Goal: Information Seeking & Learning: Compare options

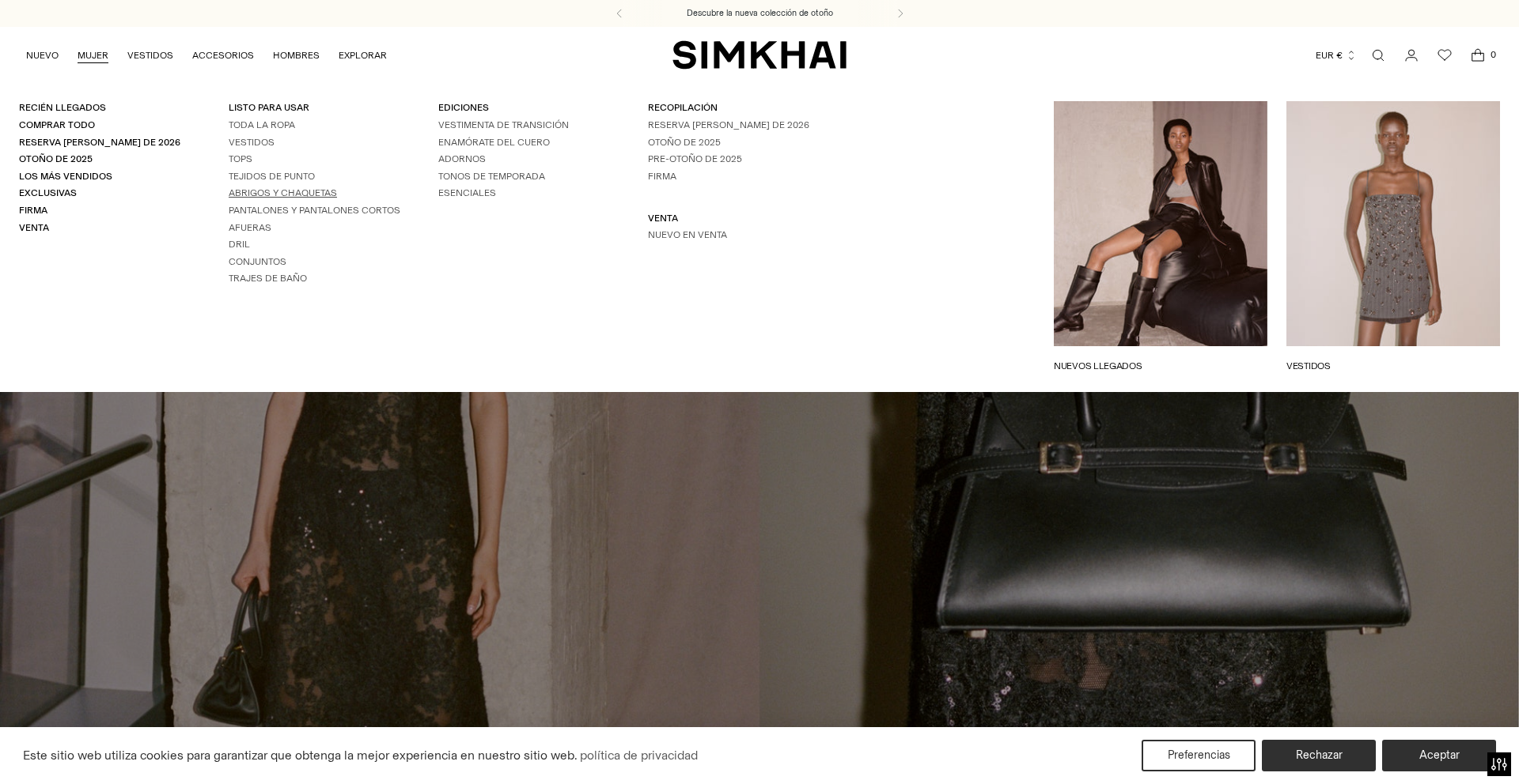
click at [295, 192] on font "Abrigos y chaquetas" at bounding box center [282, 193] width 108 height 11
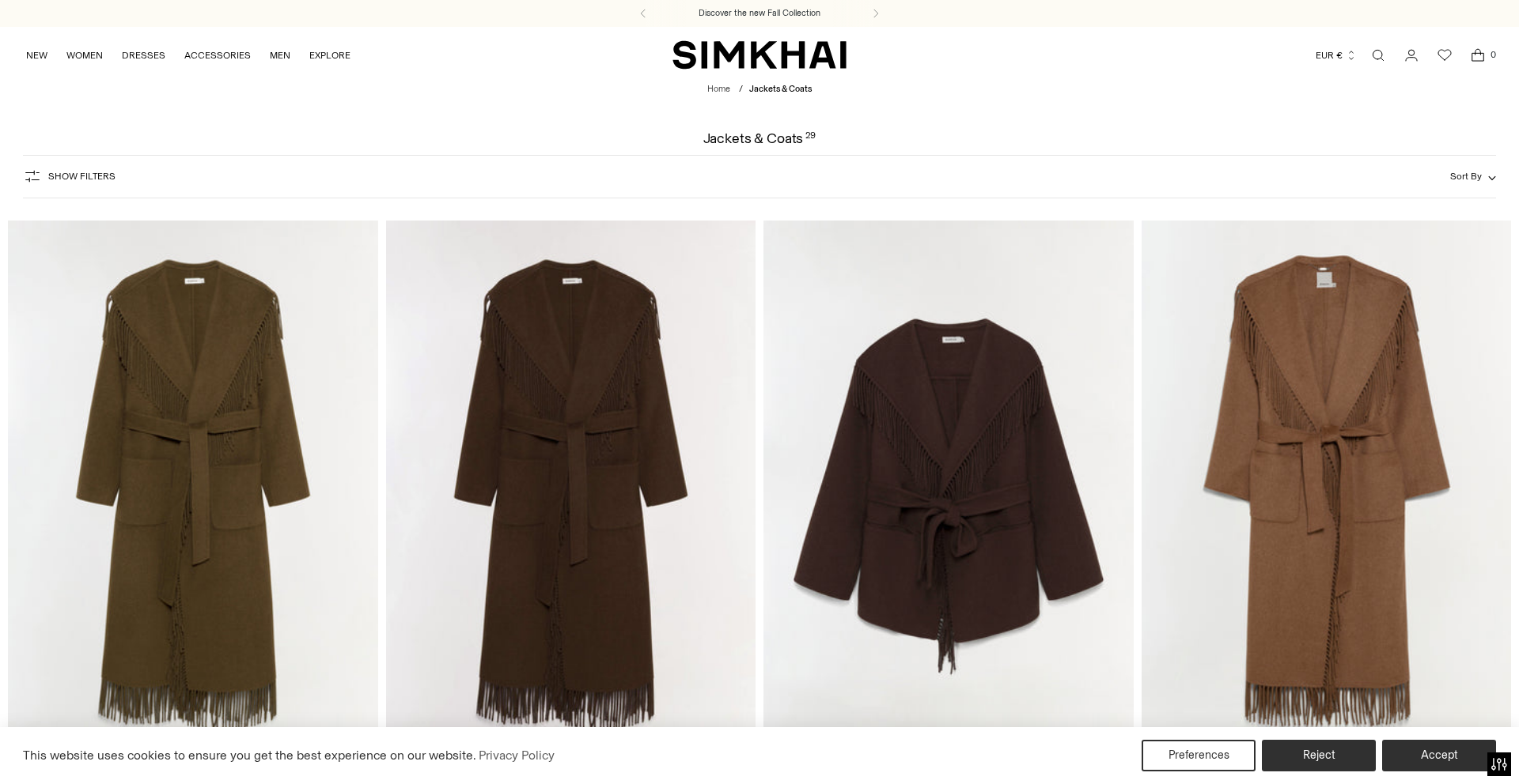
click at [236, 328] on img at bounding box center [193, 497] width 370 height 554
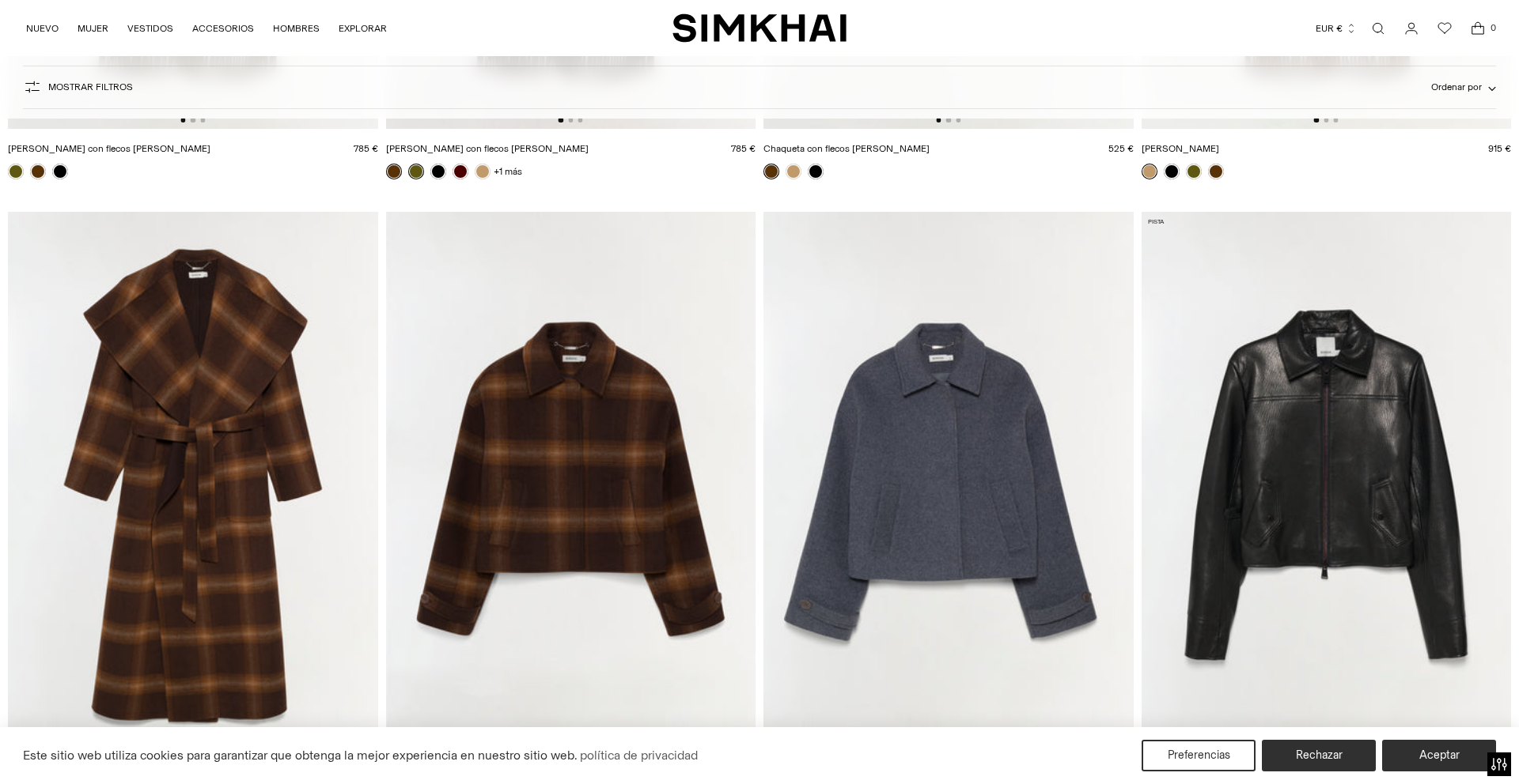
scroll to position [706, 0]
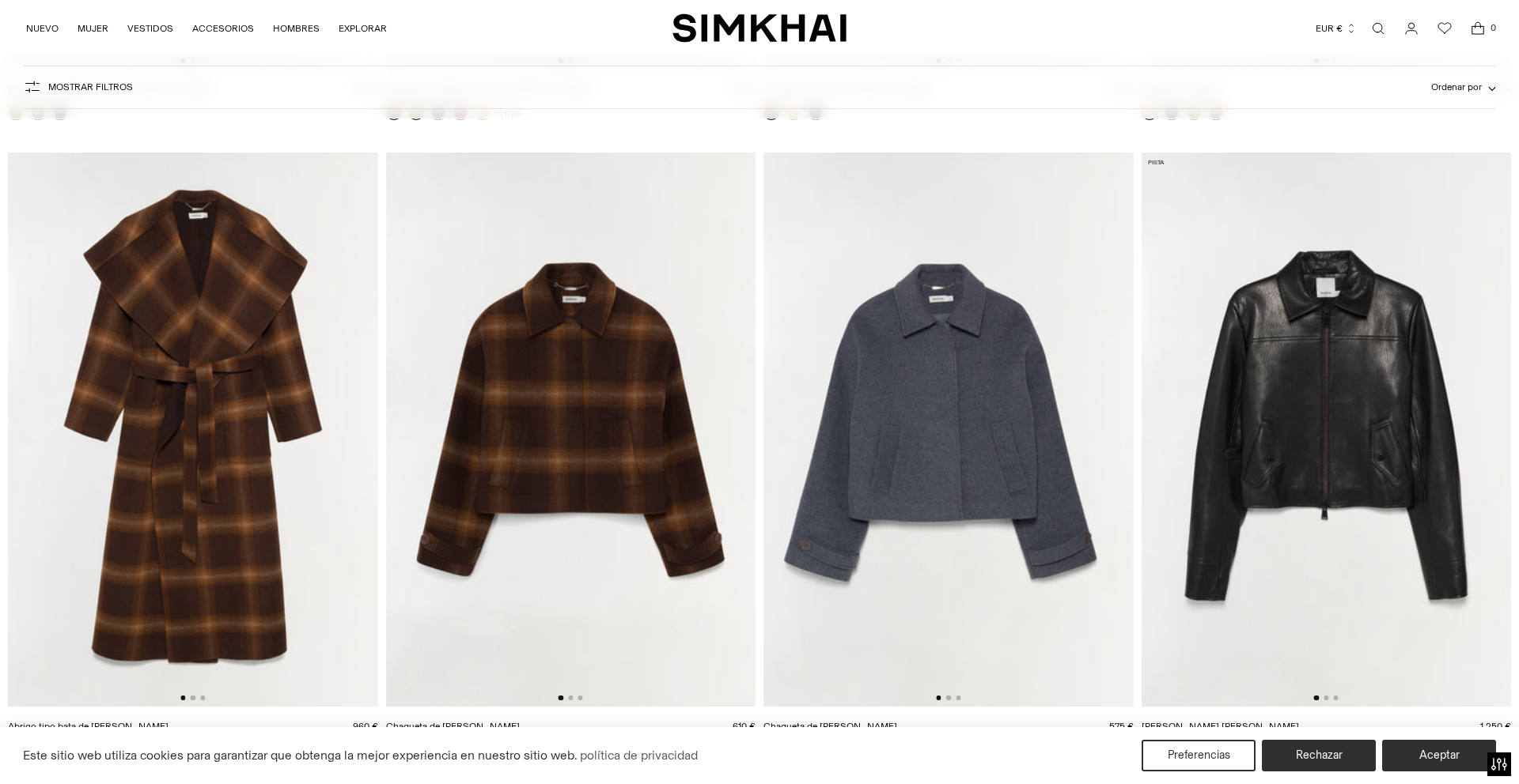
click at [241, 398] on img at bounding box center [193, 430] width 370 height 554
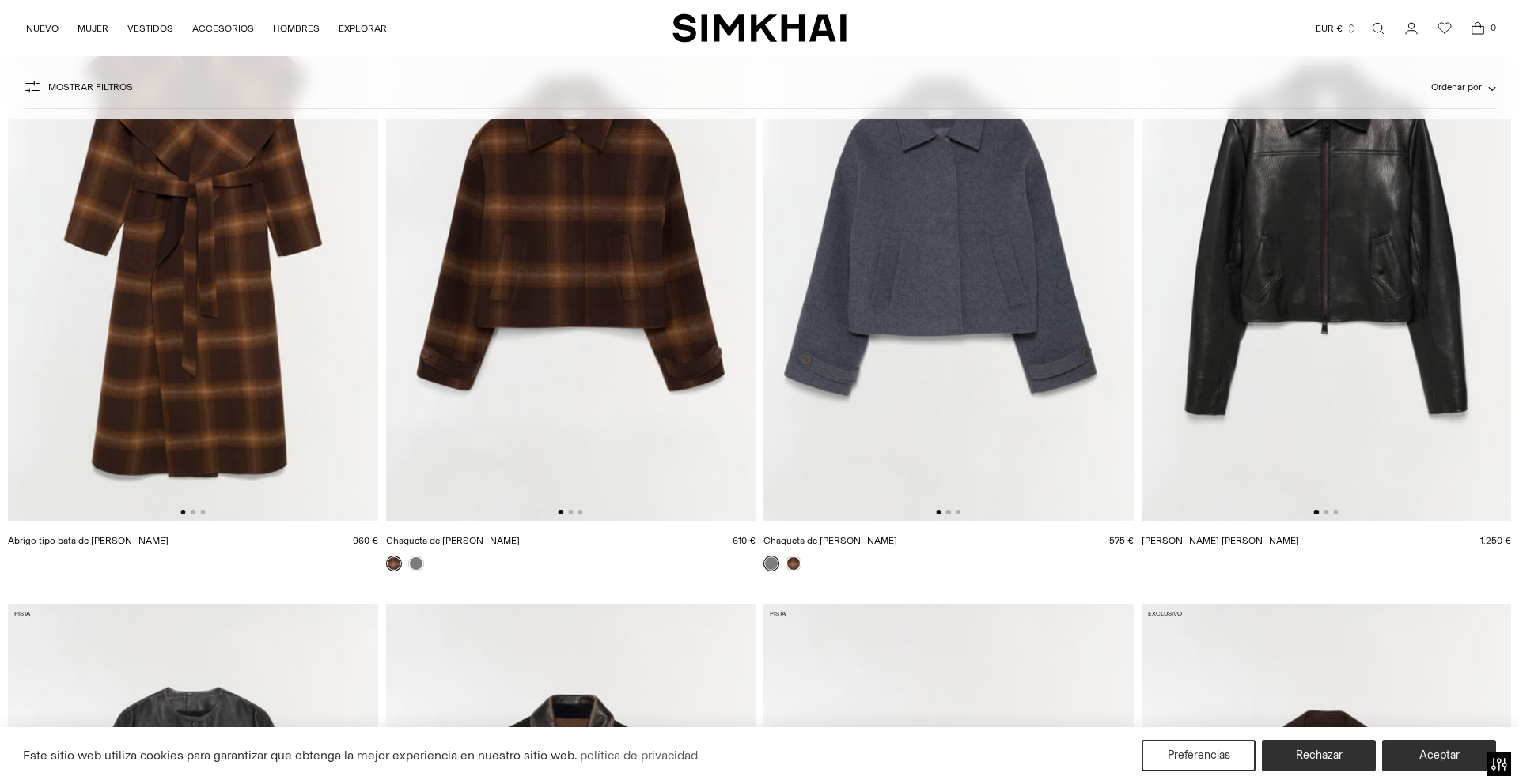
scroll to position [534, 0]
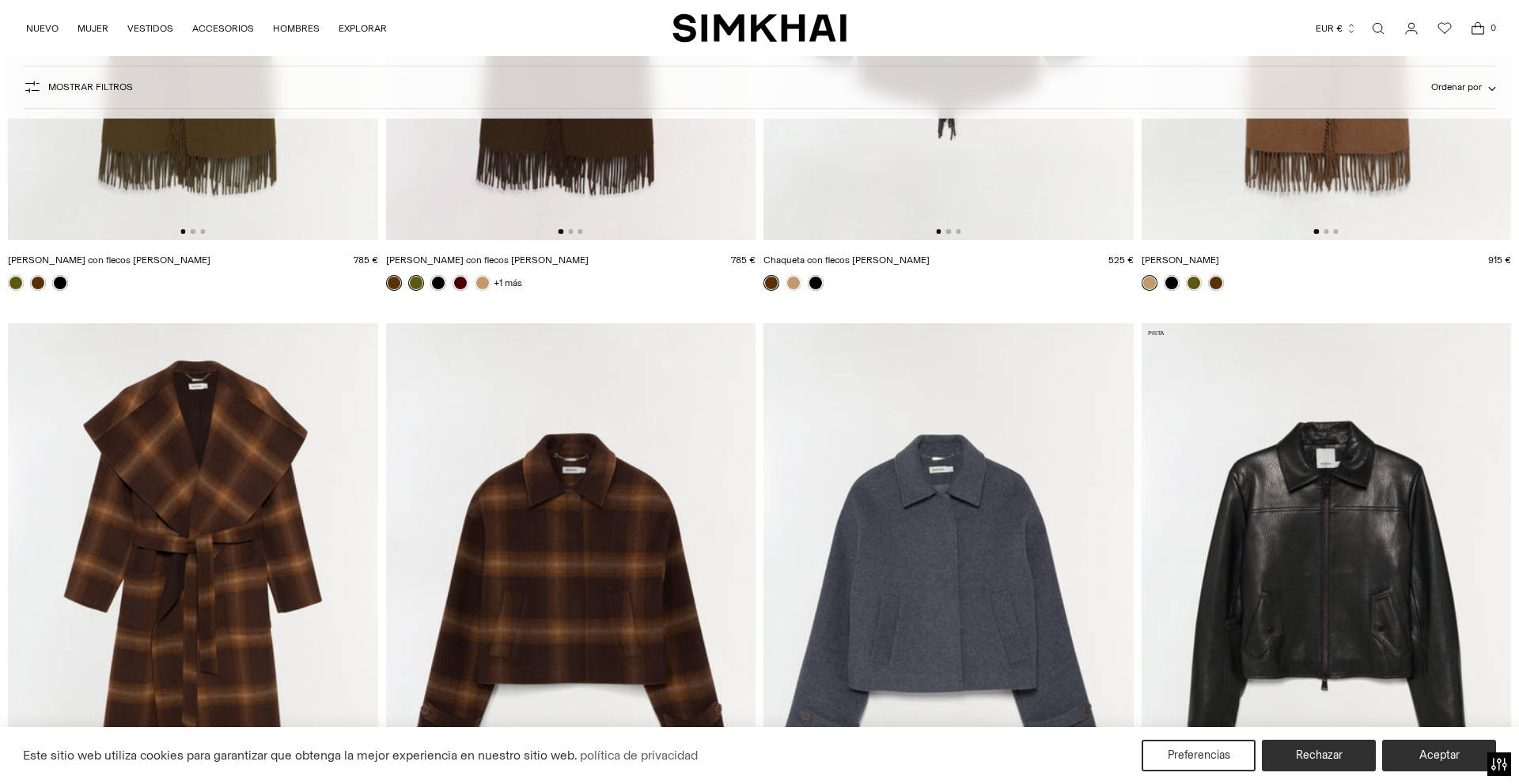
click at [994, 517] on img at bounding box center [949, 601] width 370 height 554
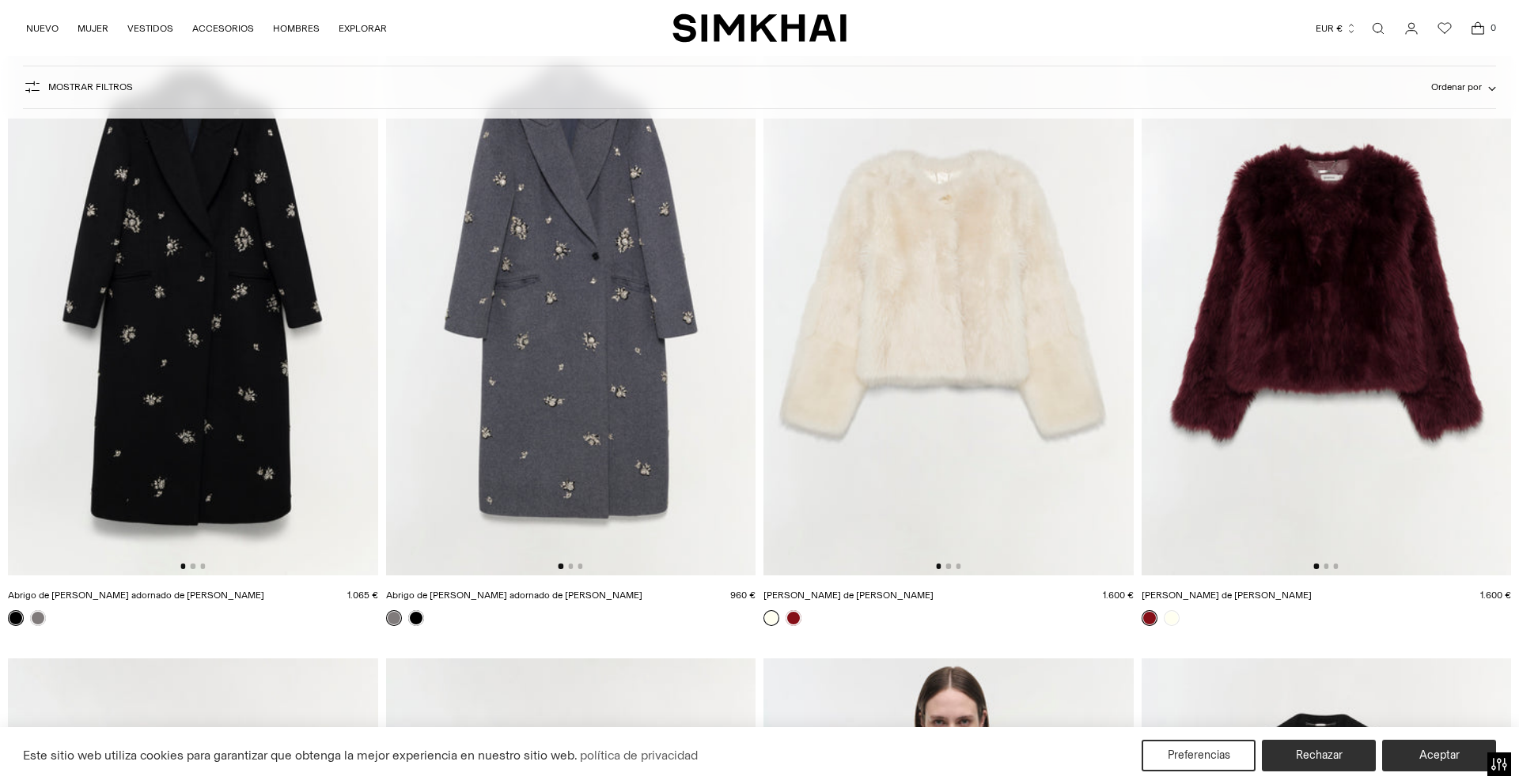
scroll to position [0, 3]
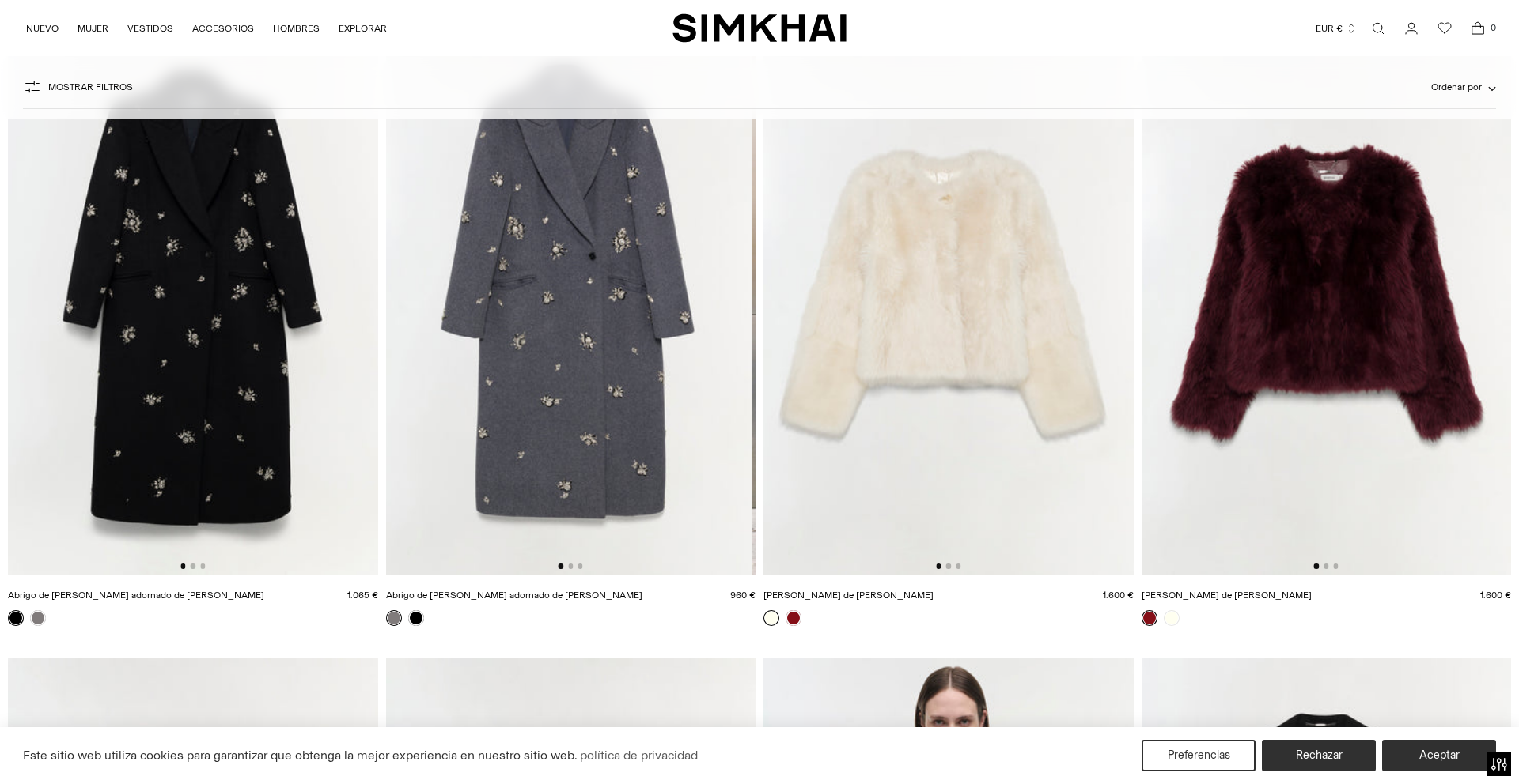
click at [581, 289] on img at bounding box center [568, 299] width 370 height 554
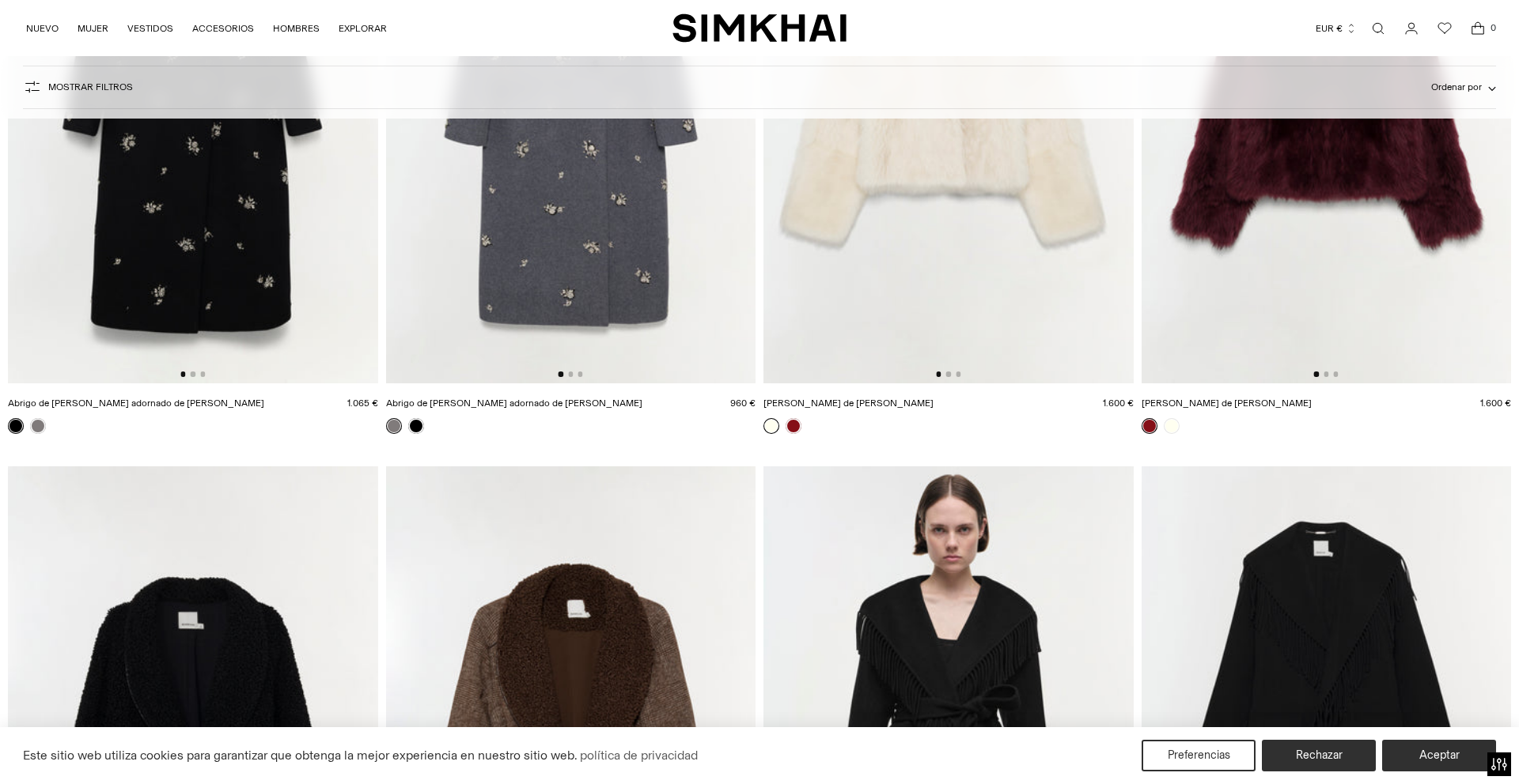
scroll to position [2684, 0]
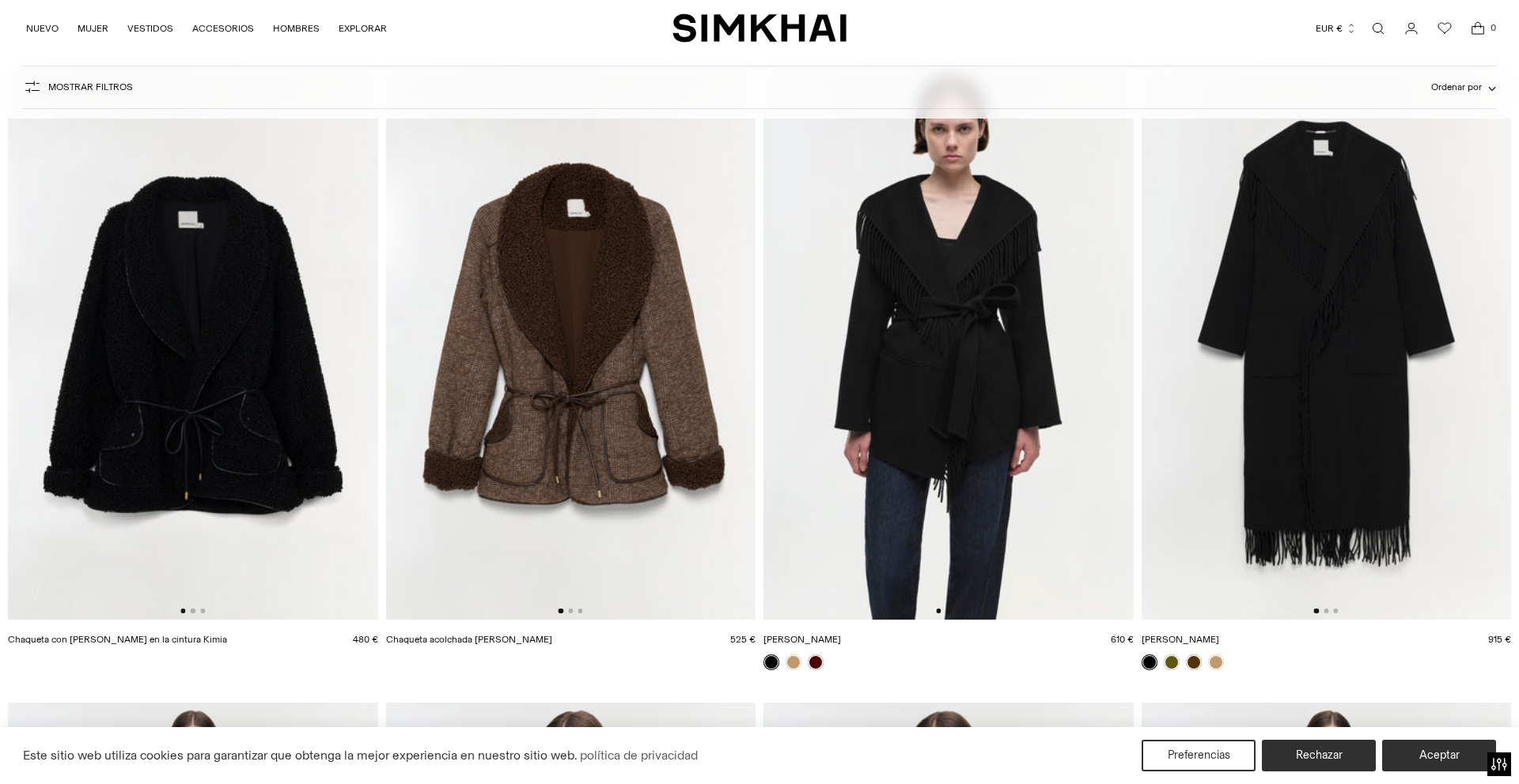
click at [542, 397] on img at bounding box center [571, 343] width 370 height 554
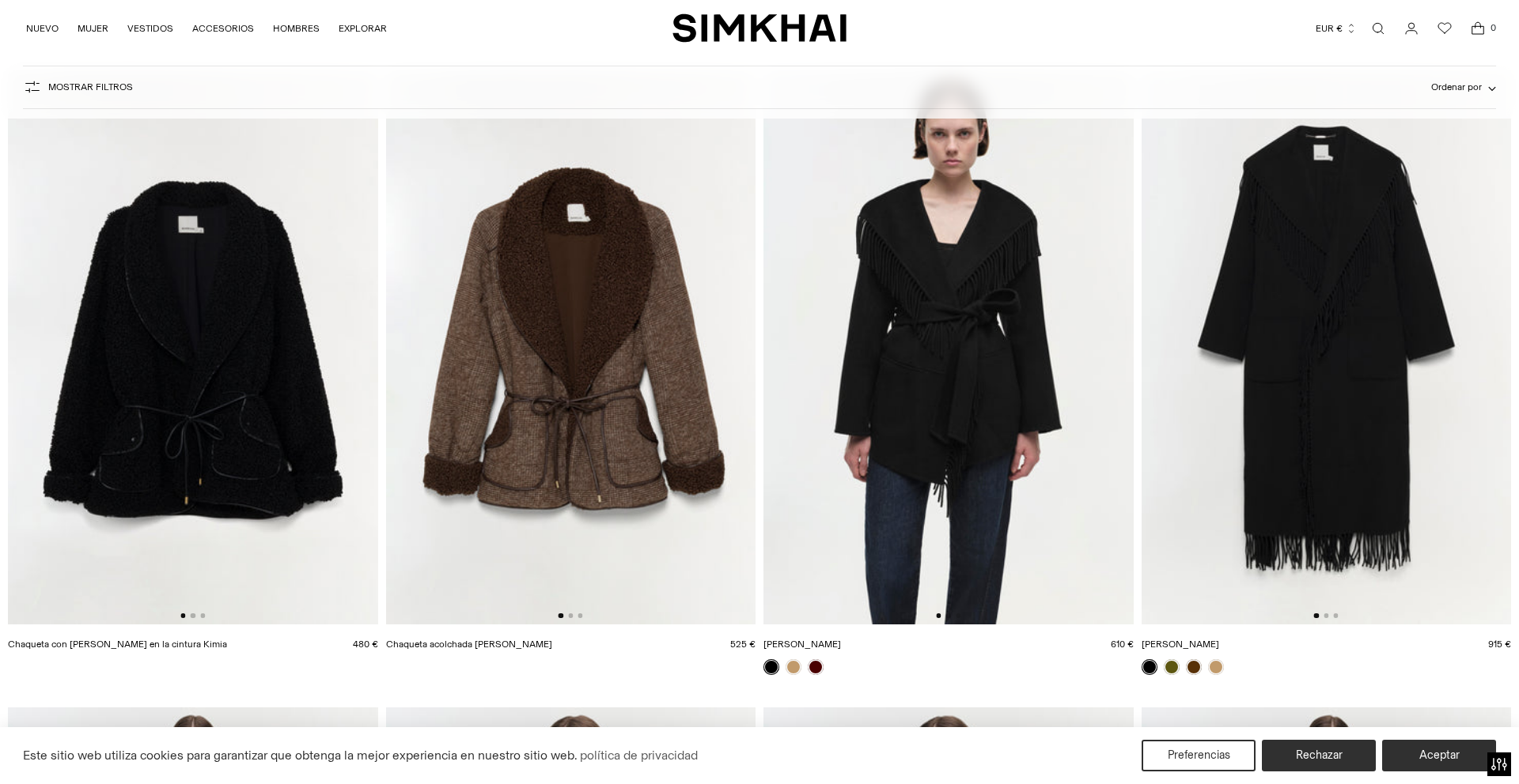
click at [1018, 283] on img at bounding box center [949, 348] width 370 height 554
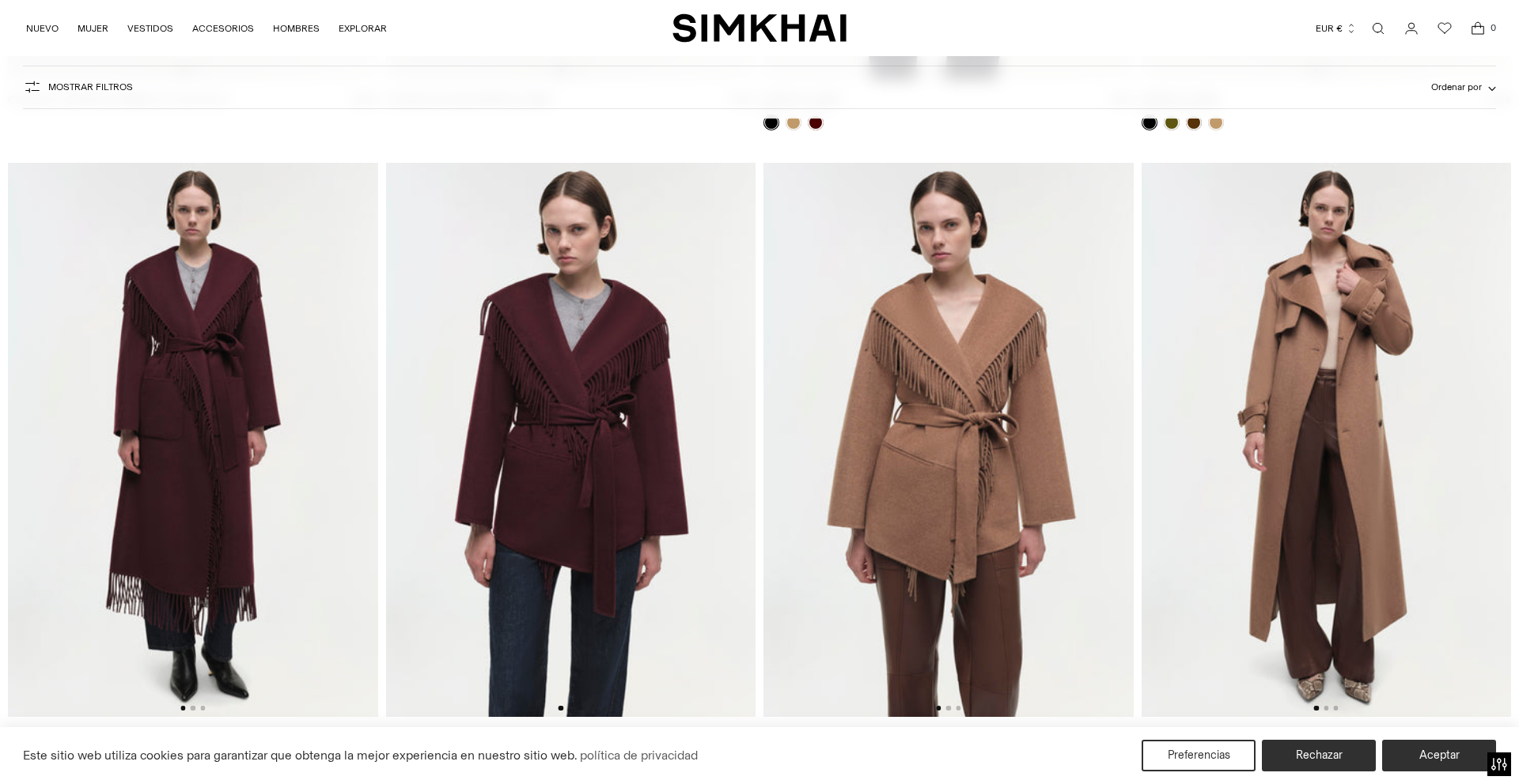
scroll to position [3226, 0]
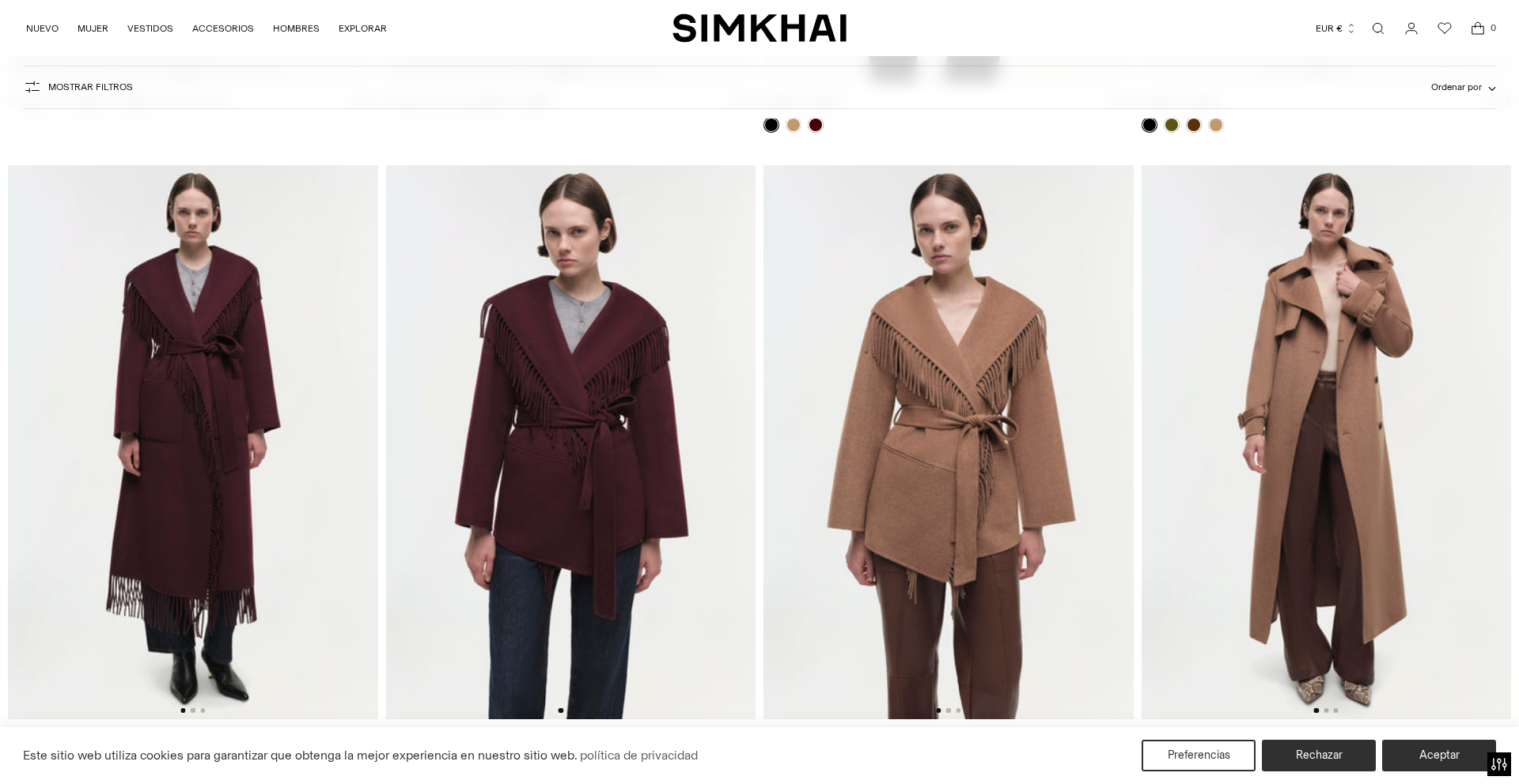
click at [1305, 415] on img at bounding box center [1327, 442] width 370 height 554
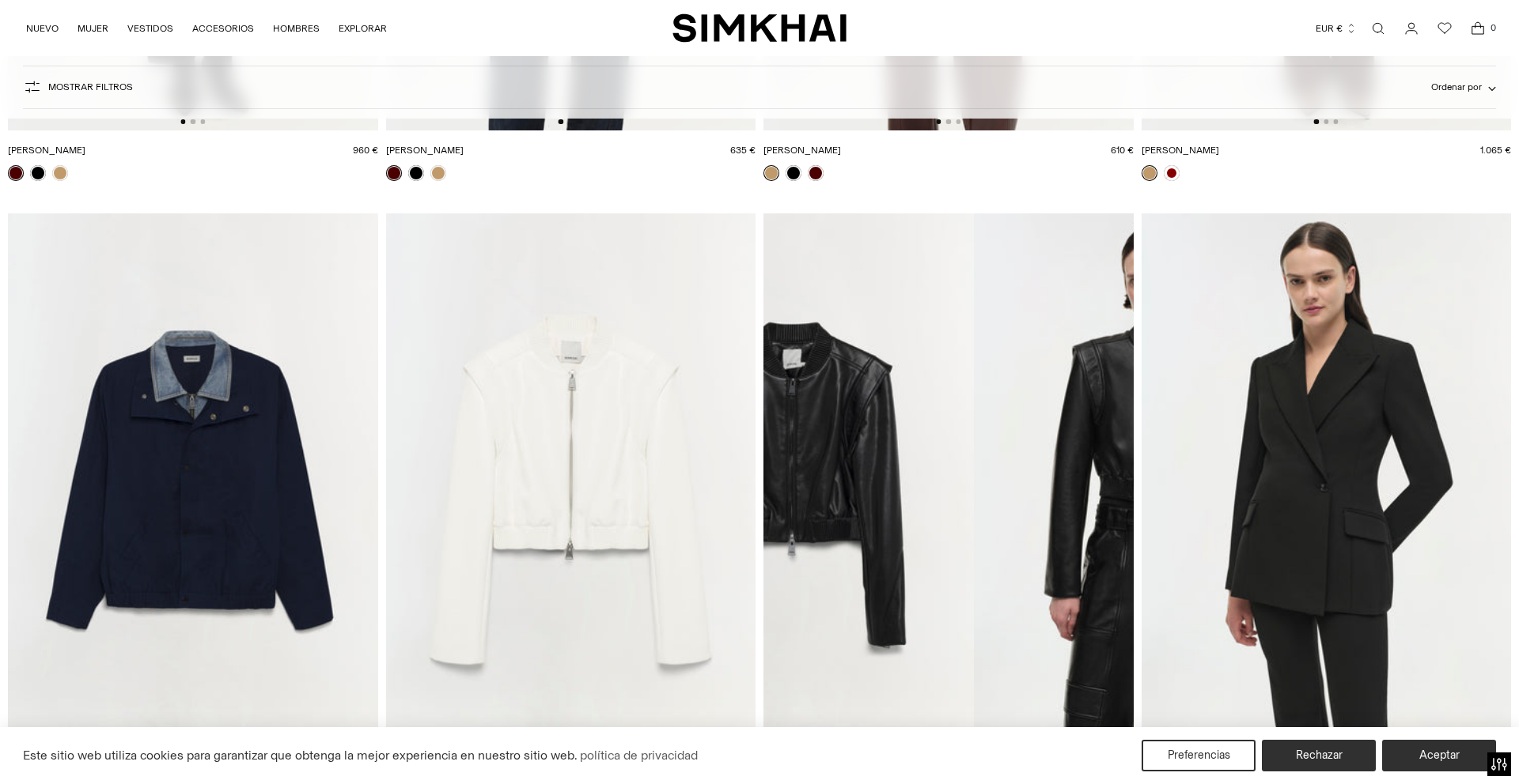
scroll to position [3813, 0]
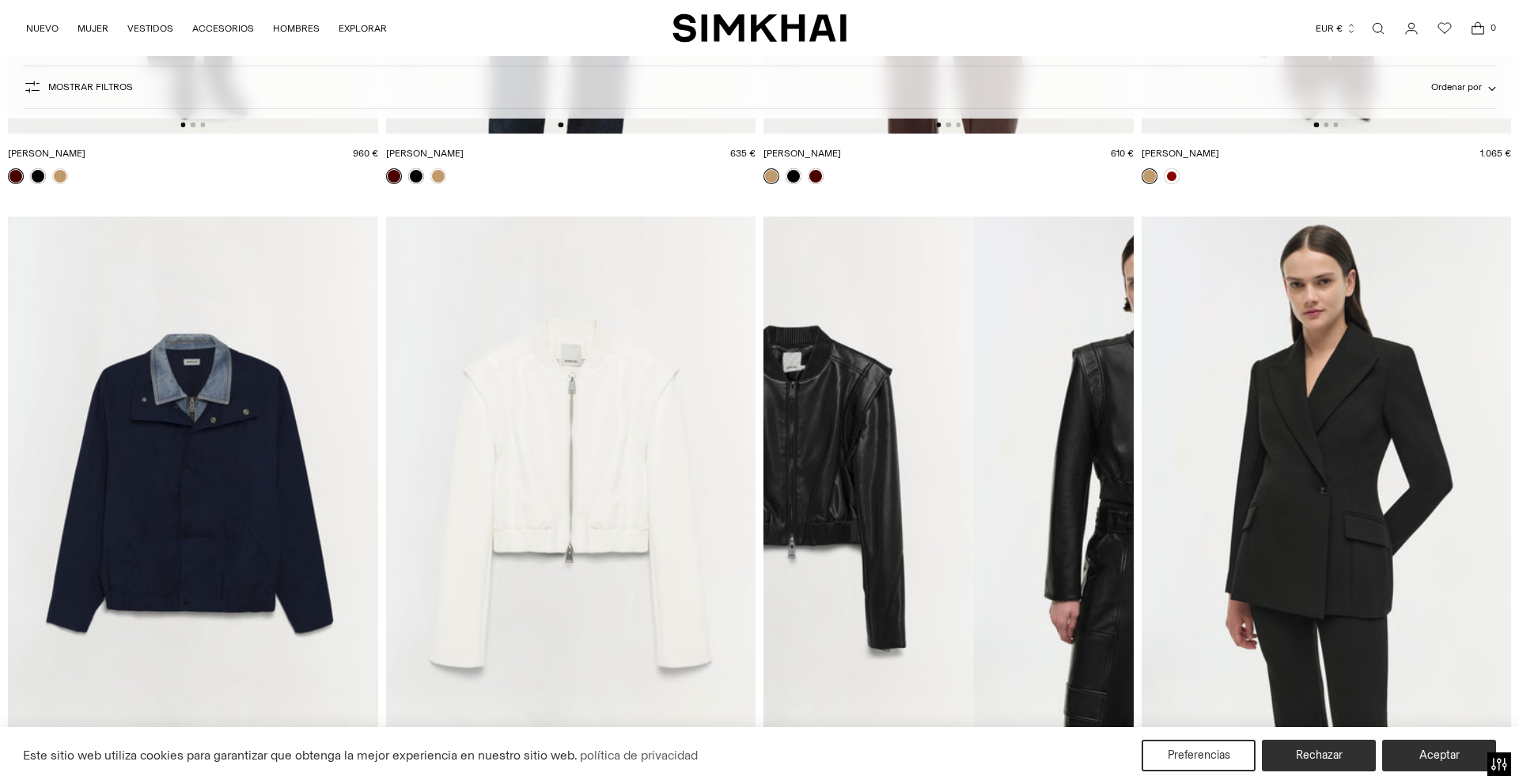
click at [664, 427] on img at bounding box center [571, 494] width 370 height 554
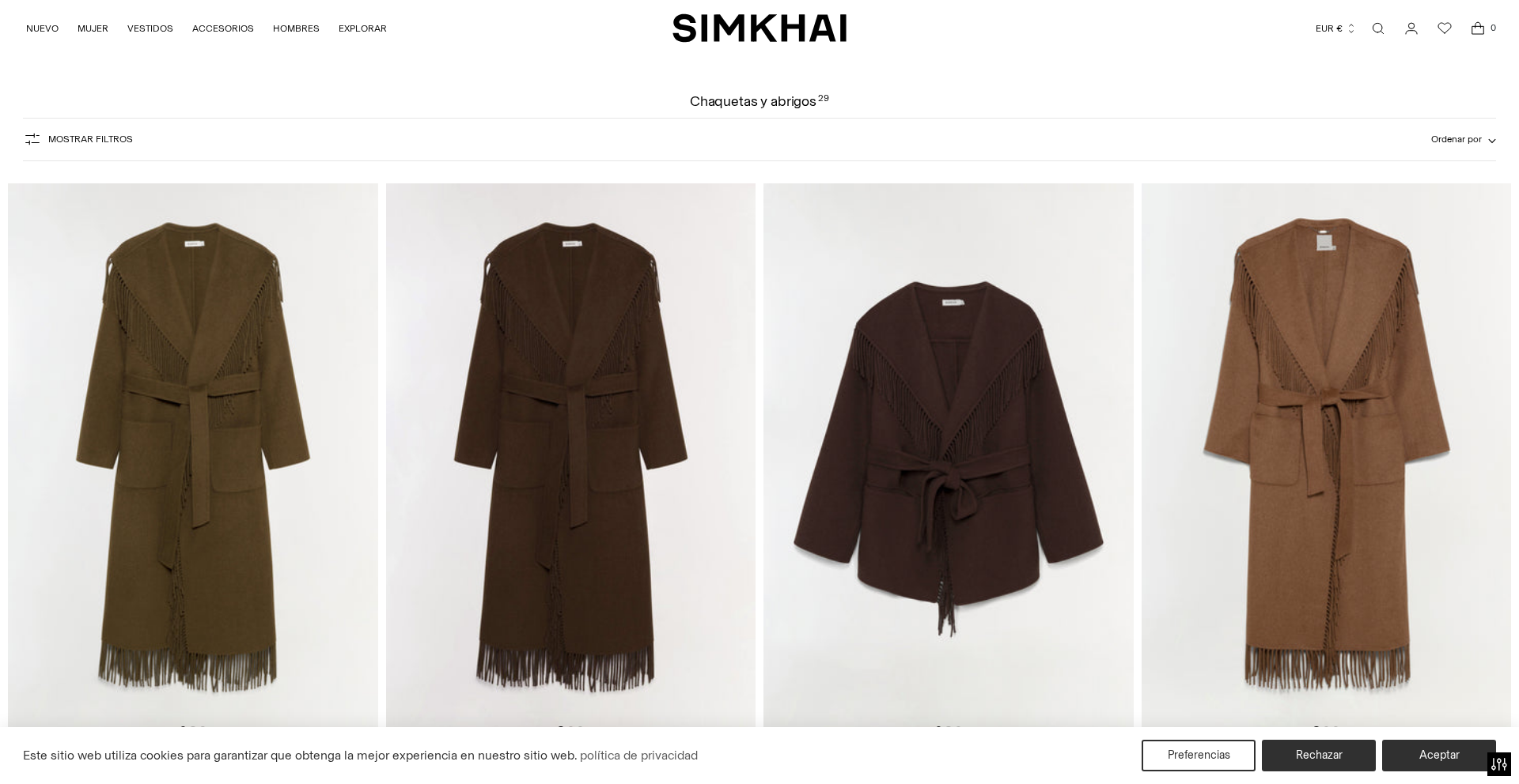
scroll to position [0, 0]
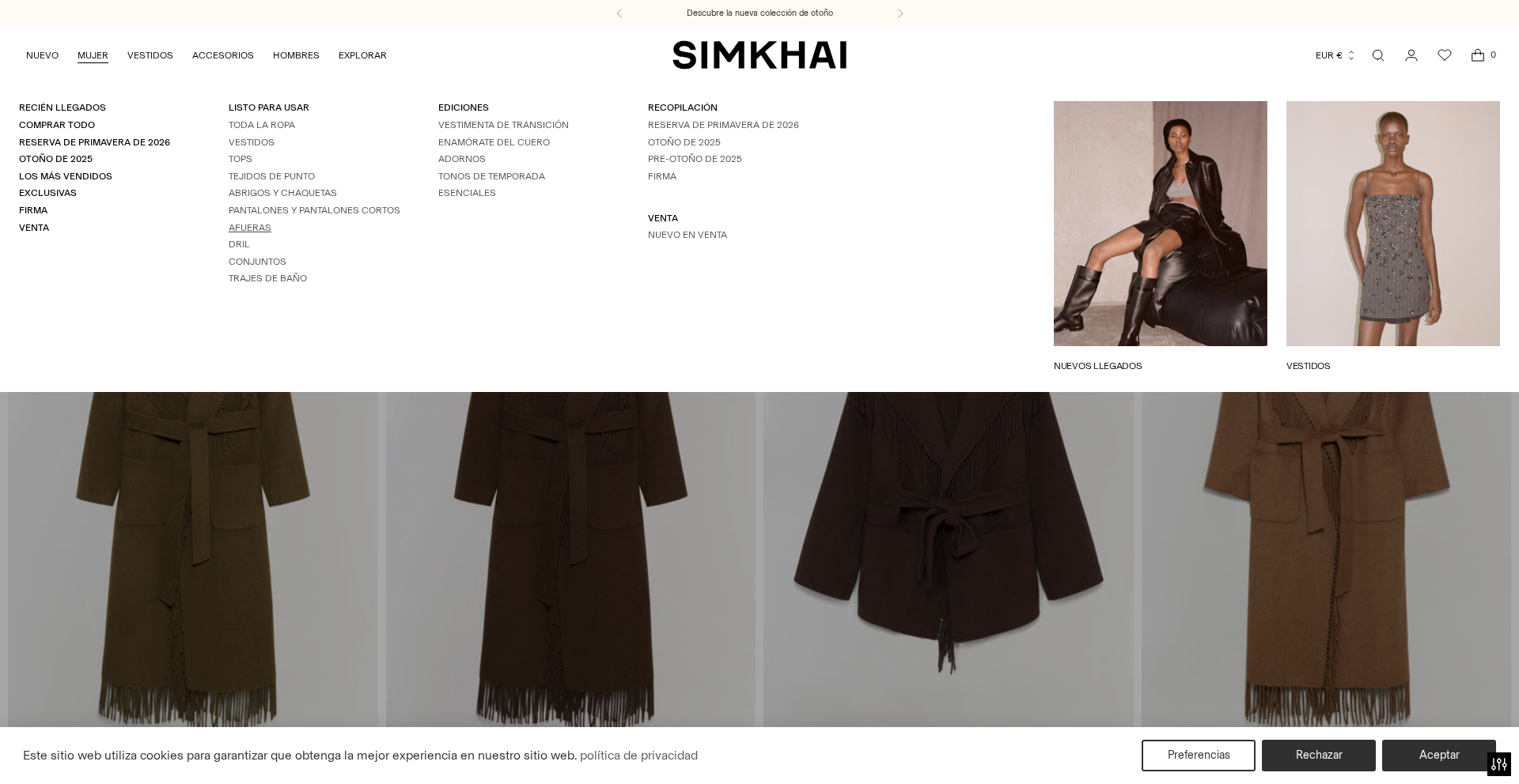
click at [253, 225] on font "Afueras" at bounding box center [249, 227] width 42 height 11
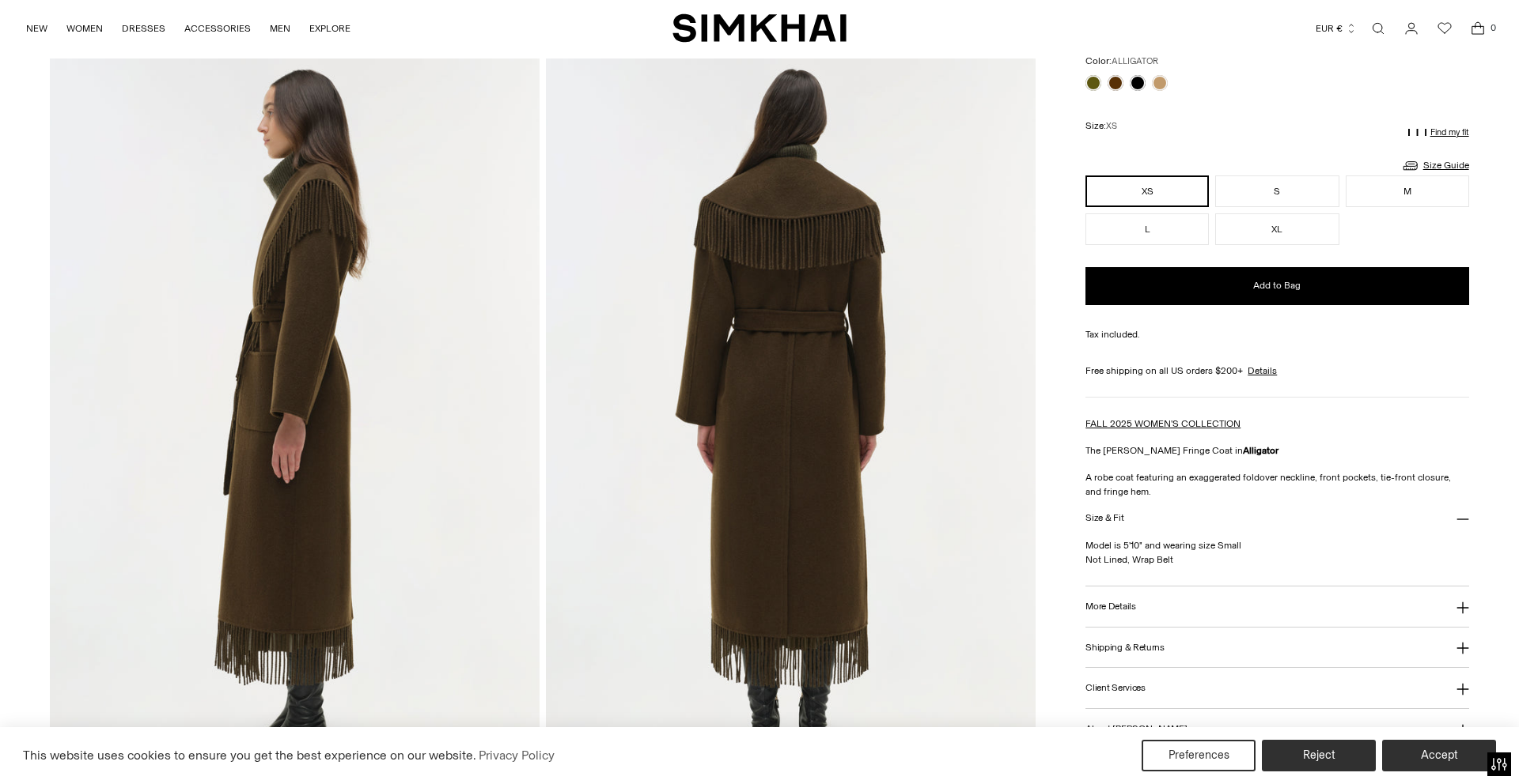
scroll to position [798, 0]
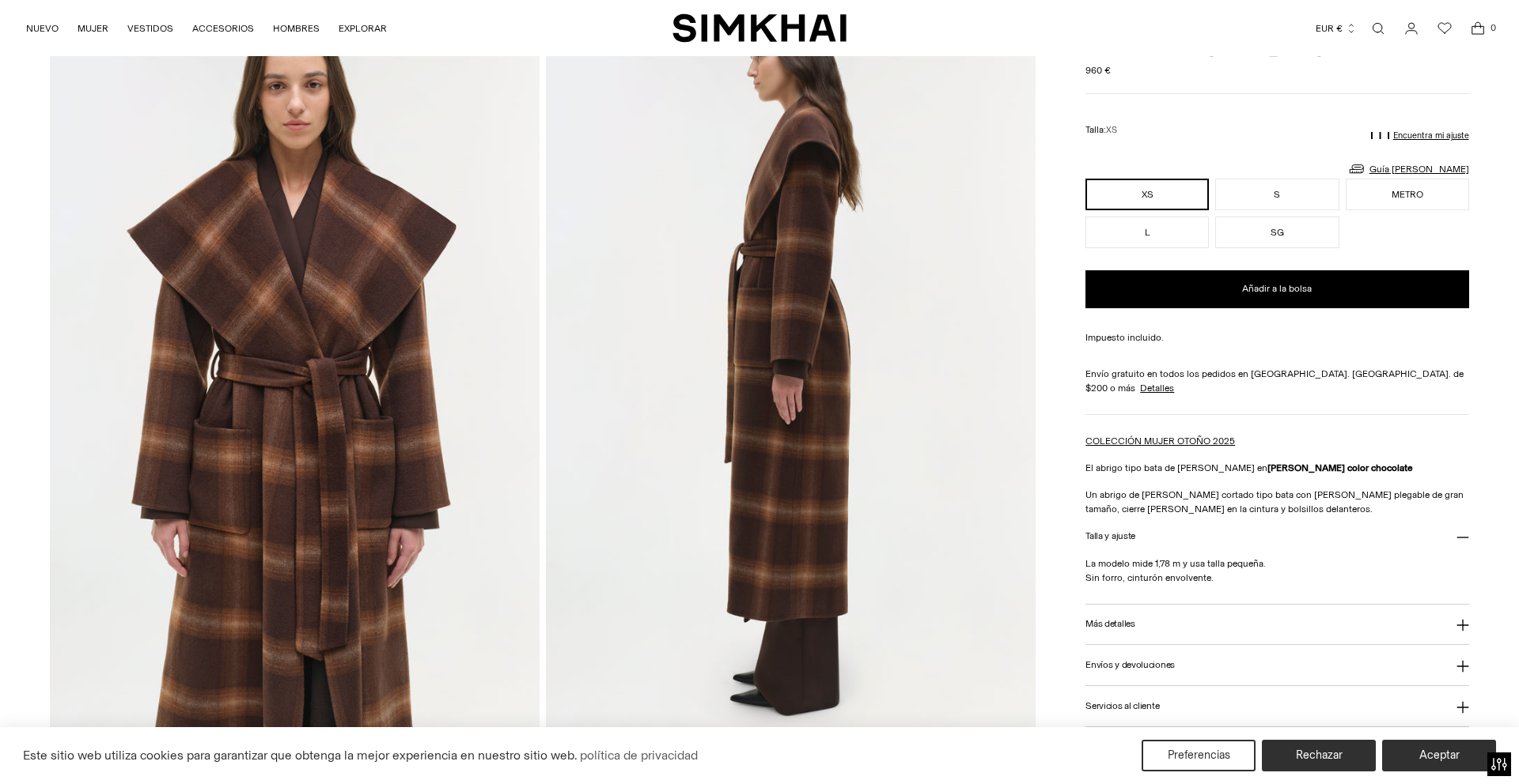
scroll to position [854, 0]
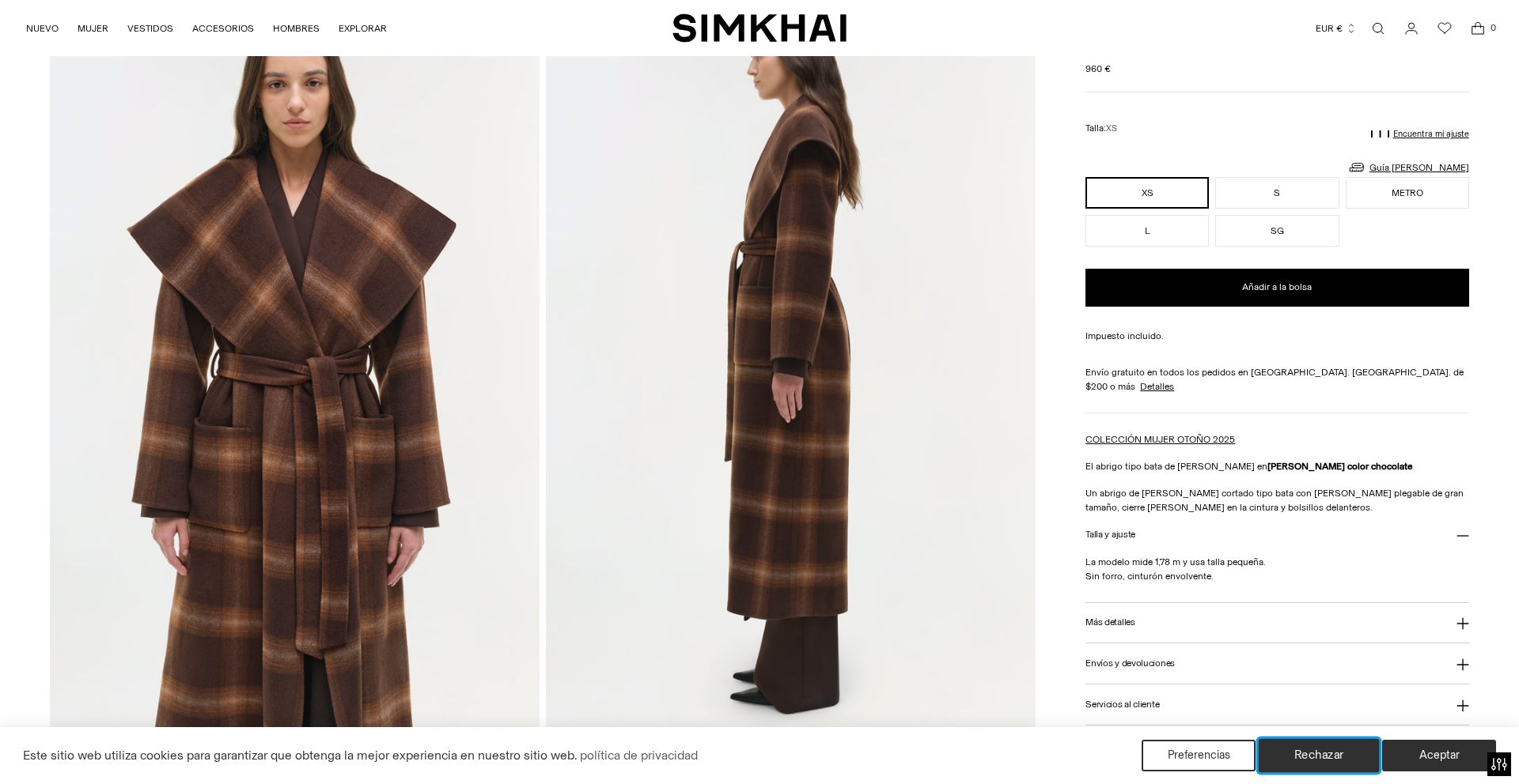
click at [1338, 754] on font "Rechazar" at bounding box center [1319, 755] width 50 height 15
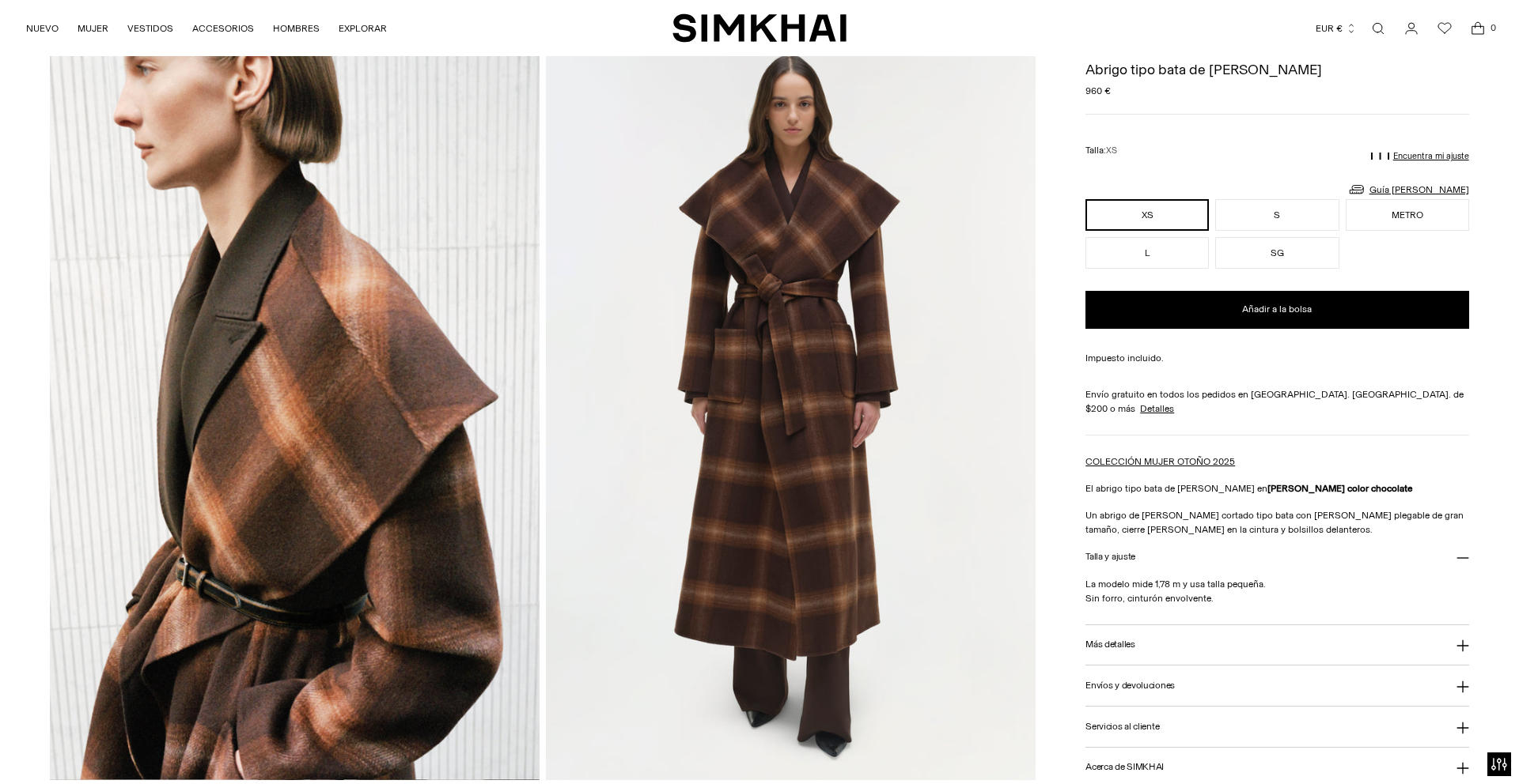
scroll to position [70, 0]
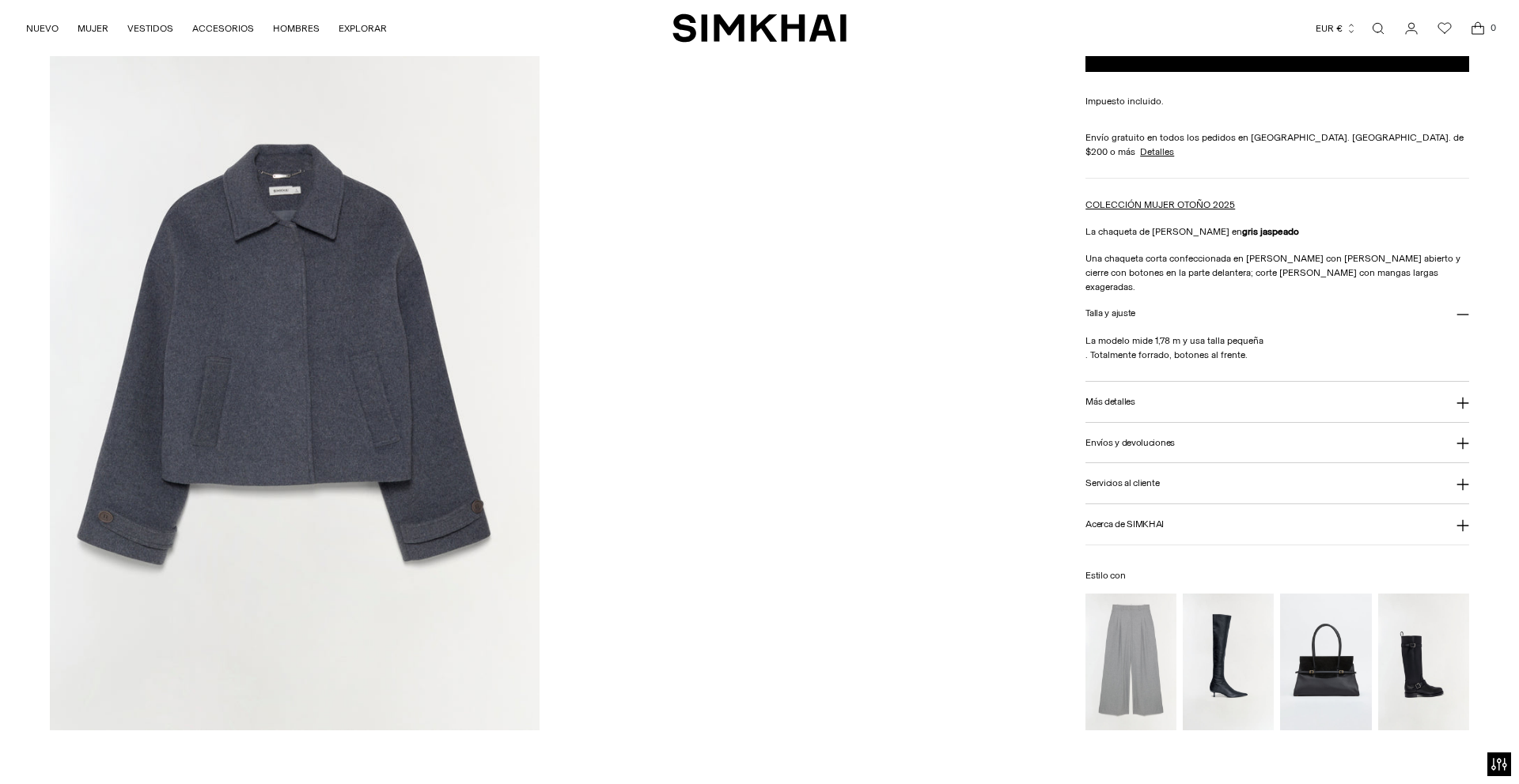
scroll to position [2339, 0]
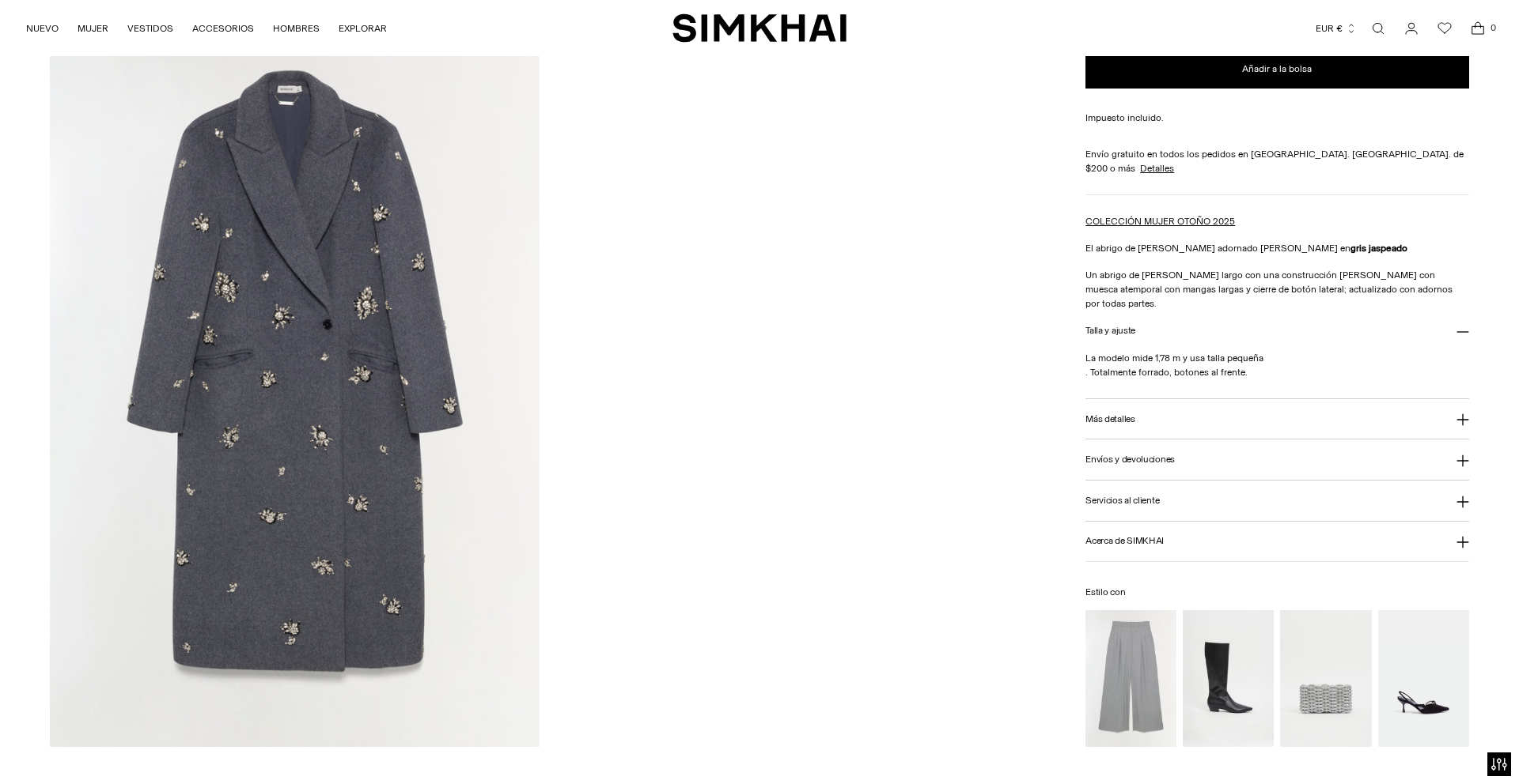
scroll to position [2296, 0]
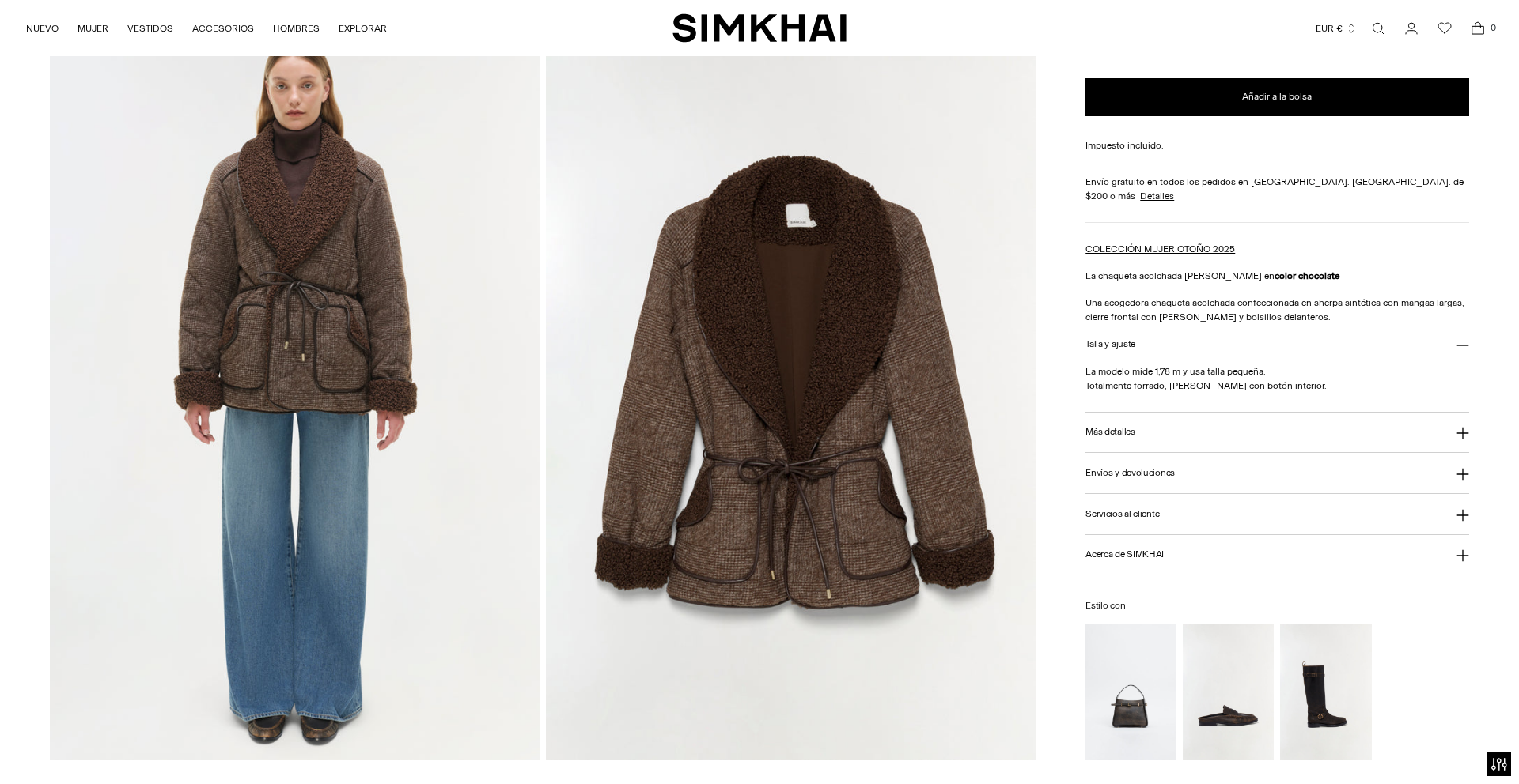
scroll to position [1563, 0]
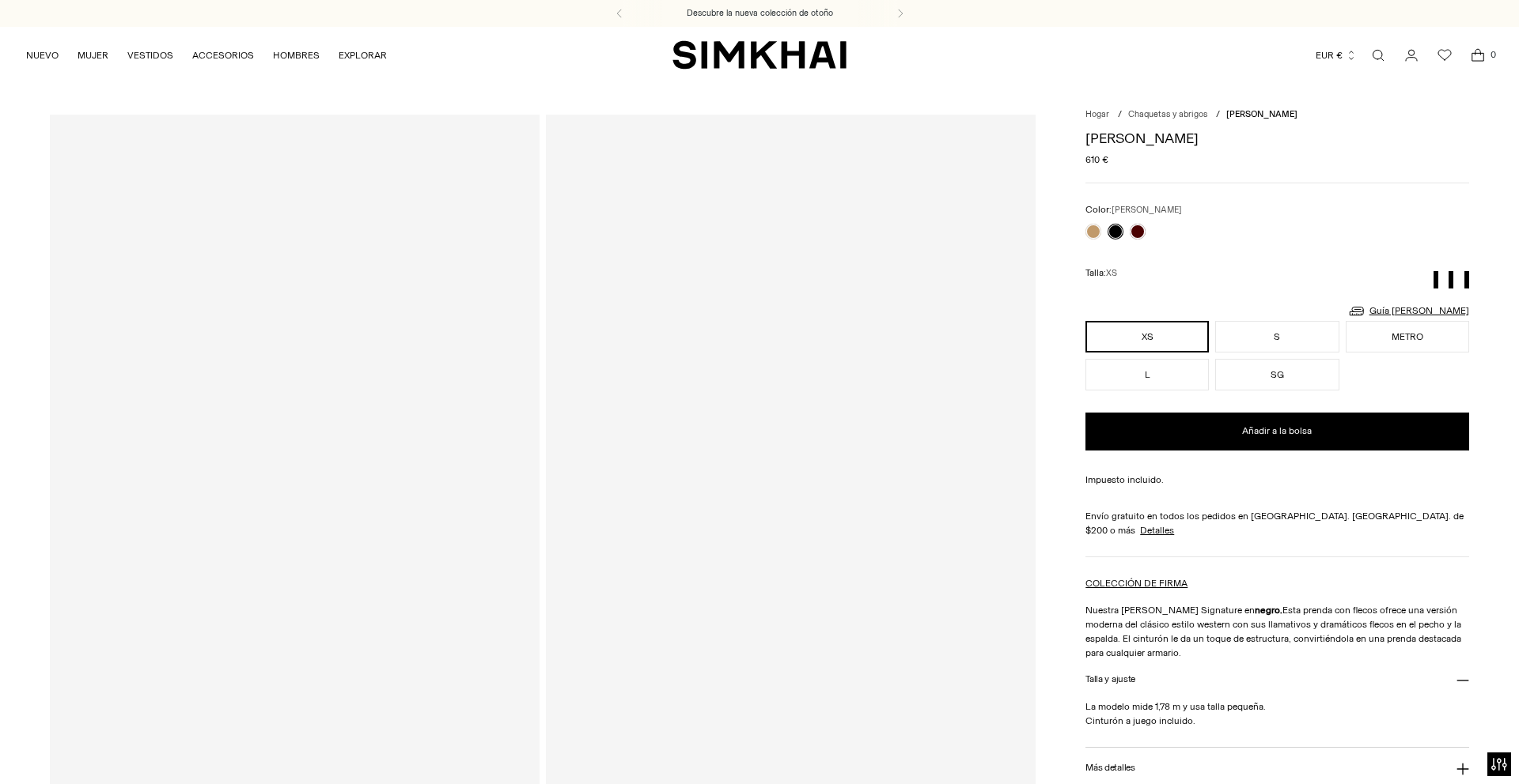
click at [1095, 233] on link at bounding box center [1094, 231] width 16 height 16
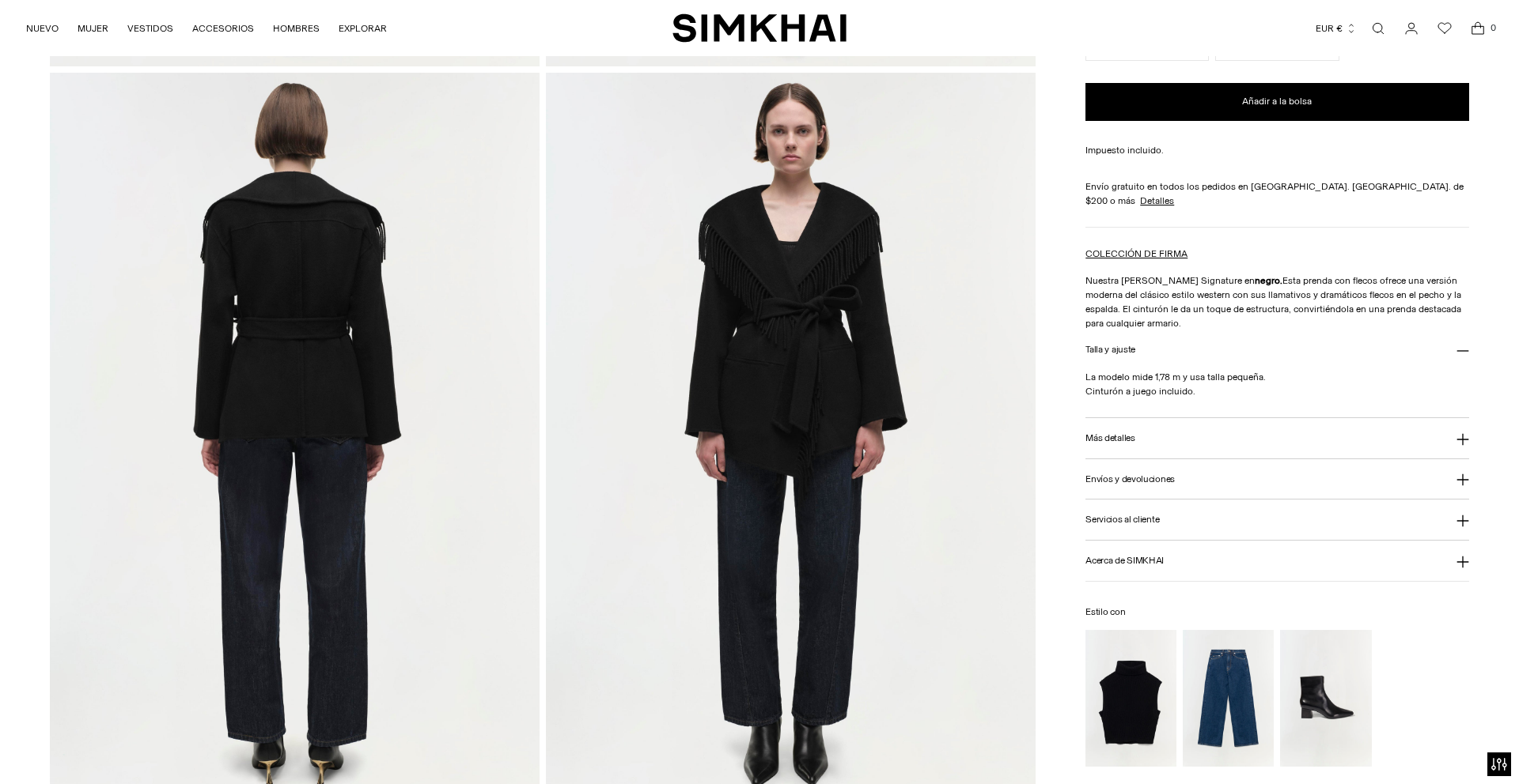
scroll to position [788, 0]
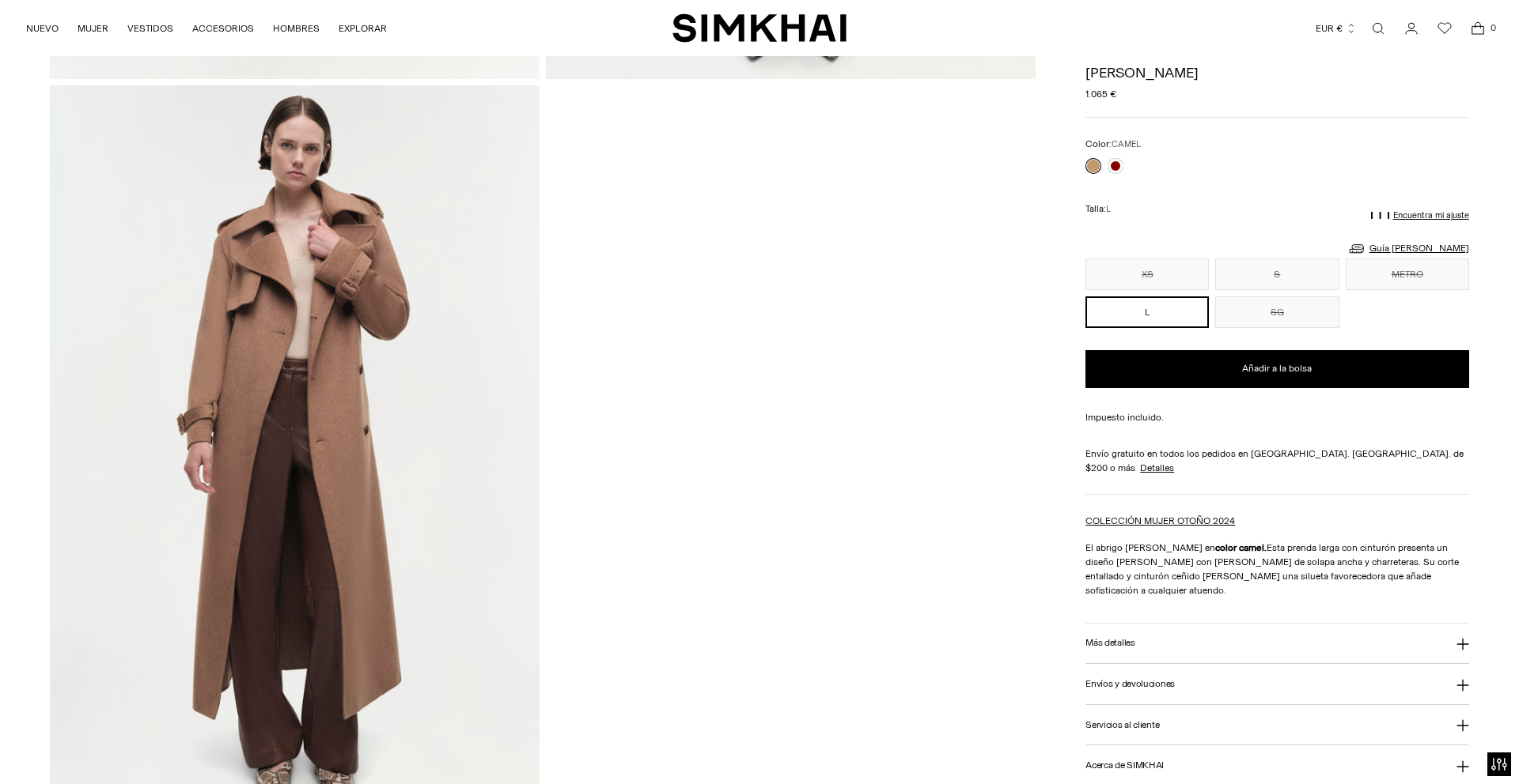
scroll to position [2757, 0]
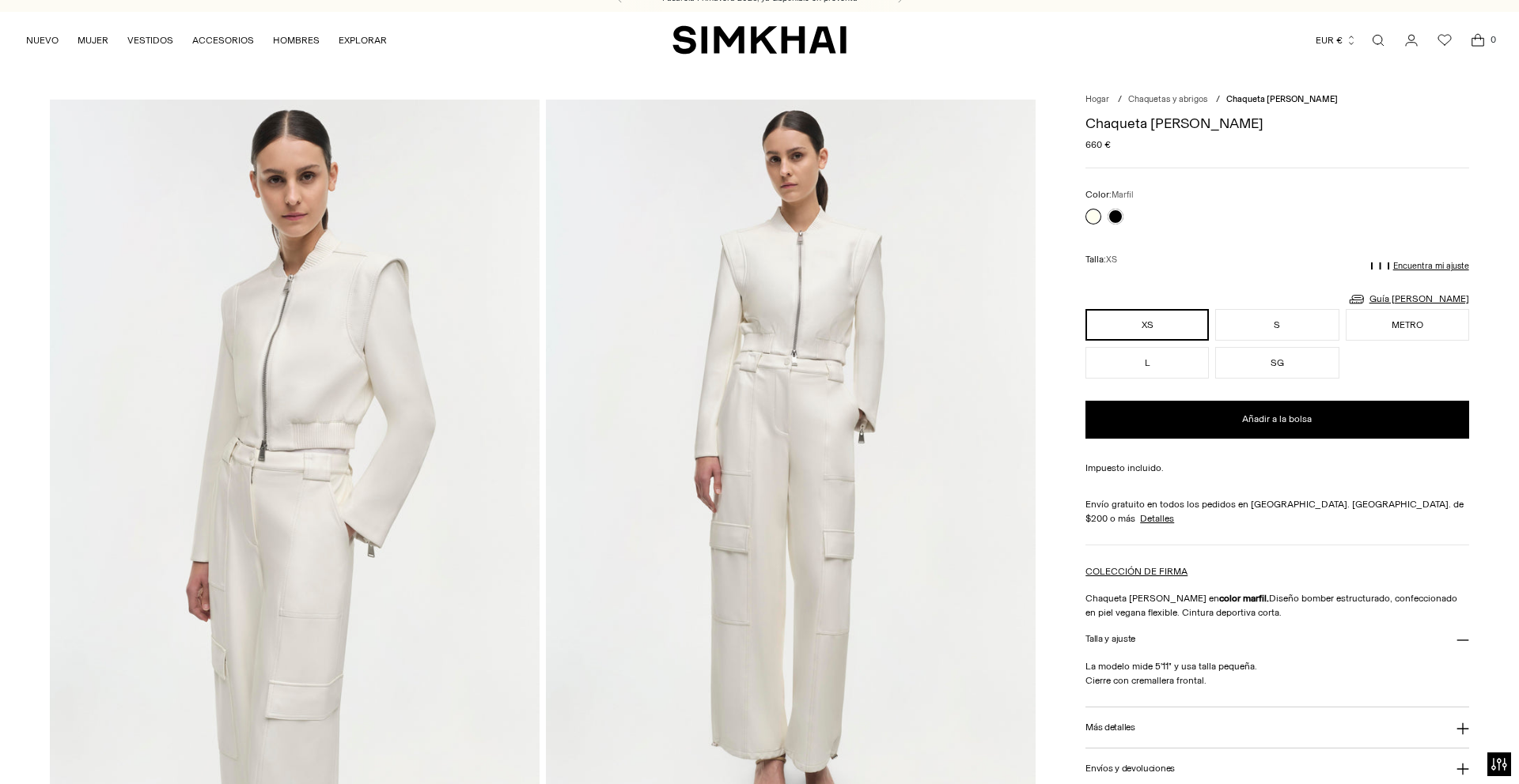
scroll to position [16, 0]
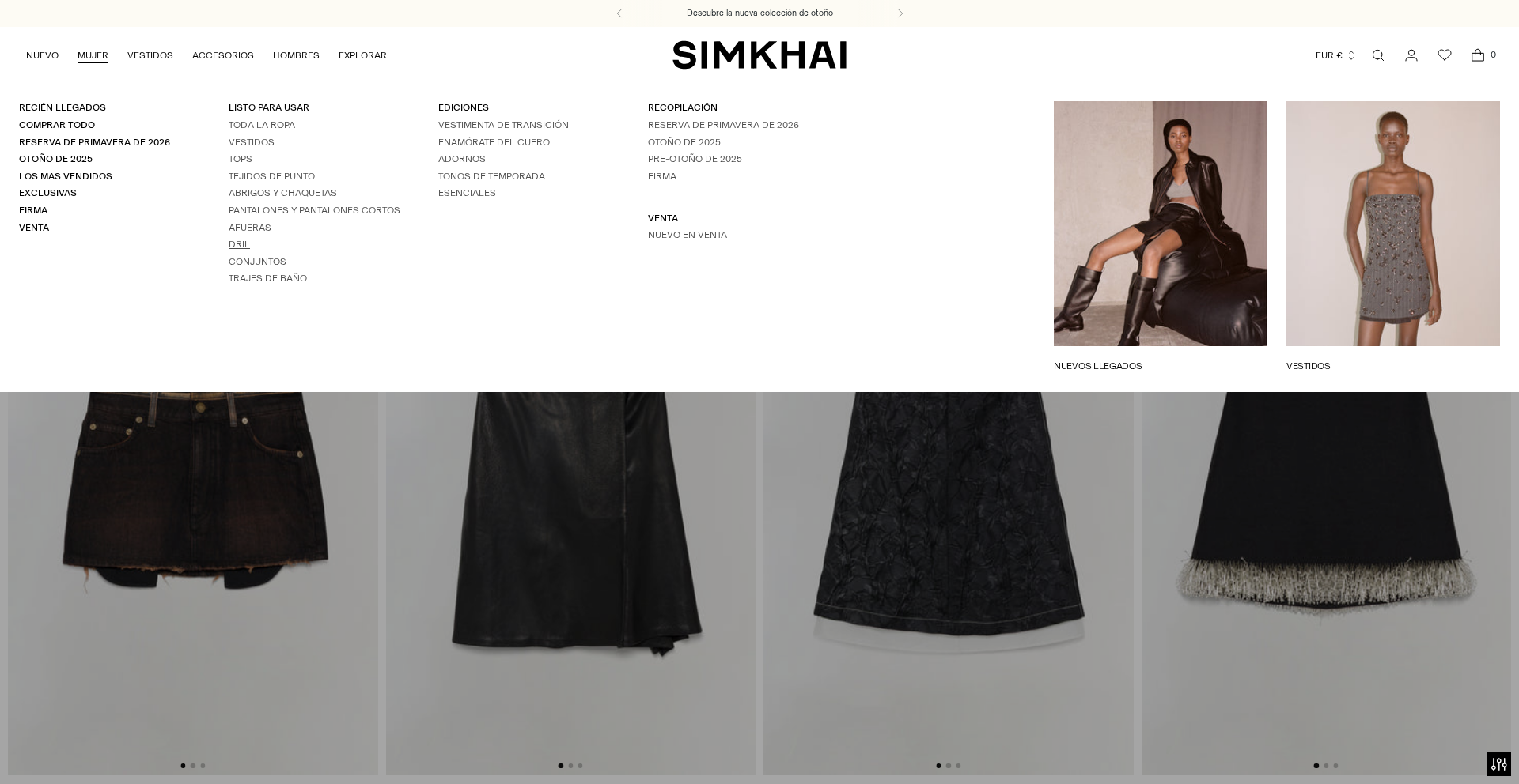
click at [230, 243] on font "Dril" at bounding box center [239, 244] width 22 height 11
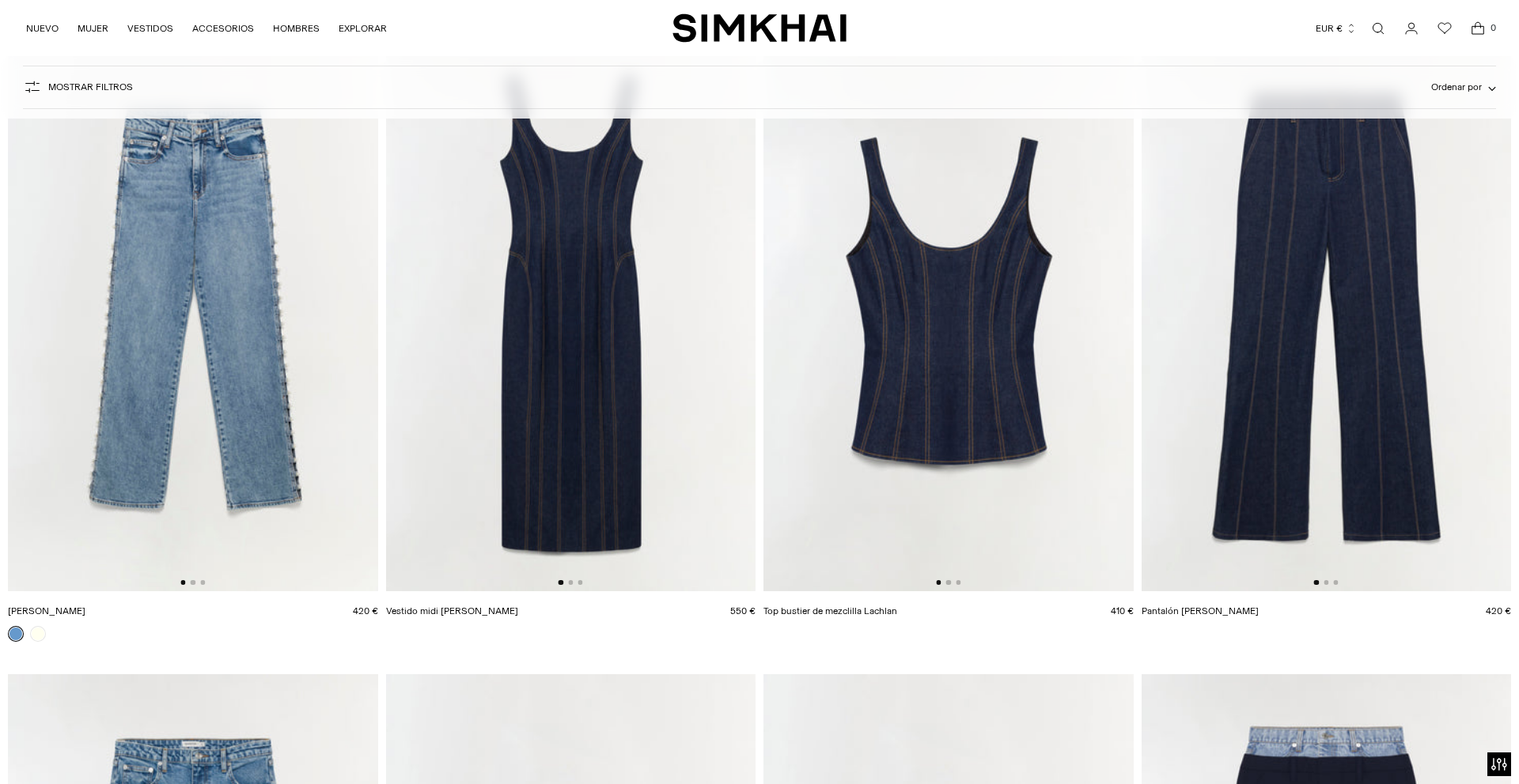
scroll to position [788, 0]
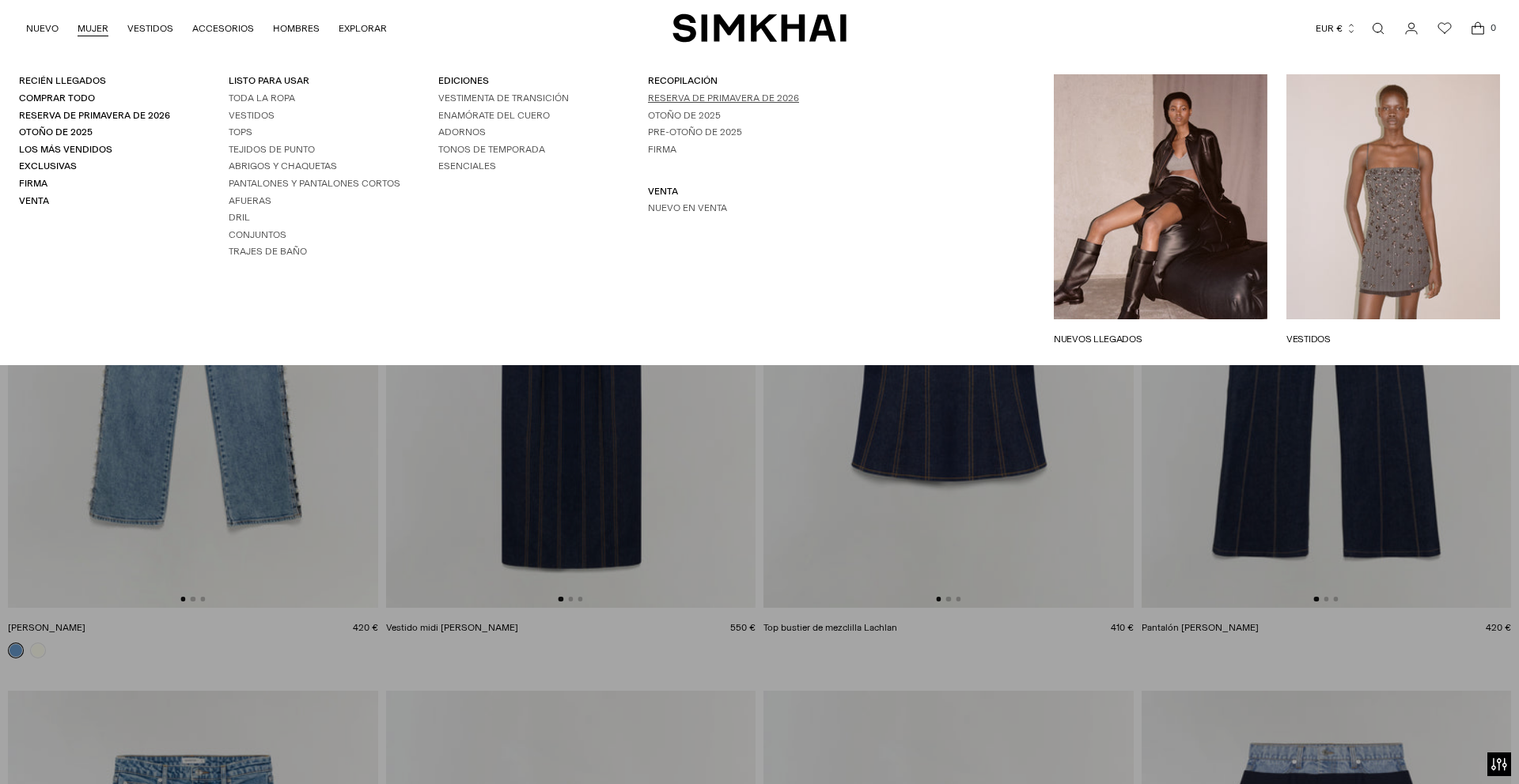
click at [675, 101] on font "Reserva de primavera de 2026" at bounding box center [723, 99] width 151 height 11
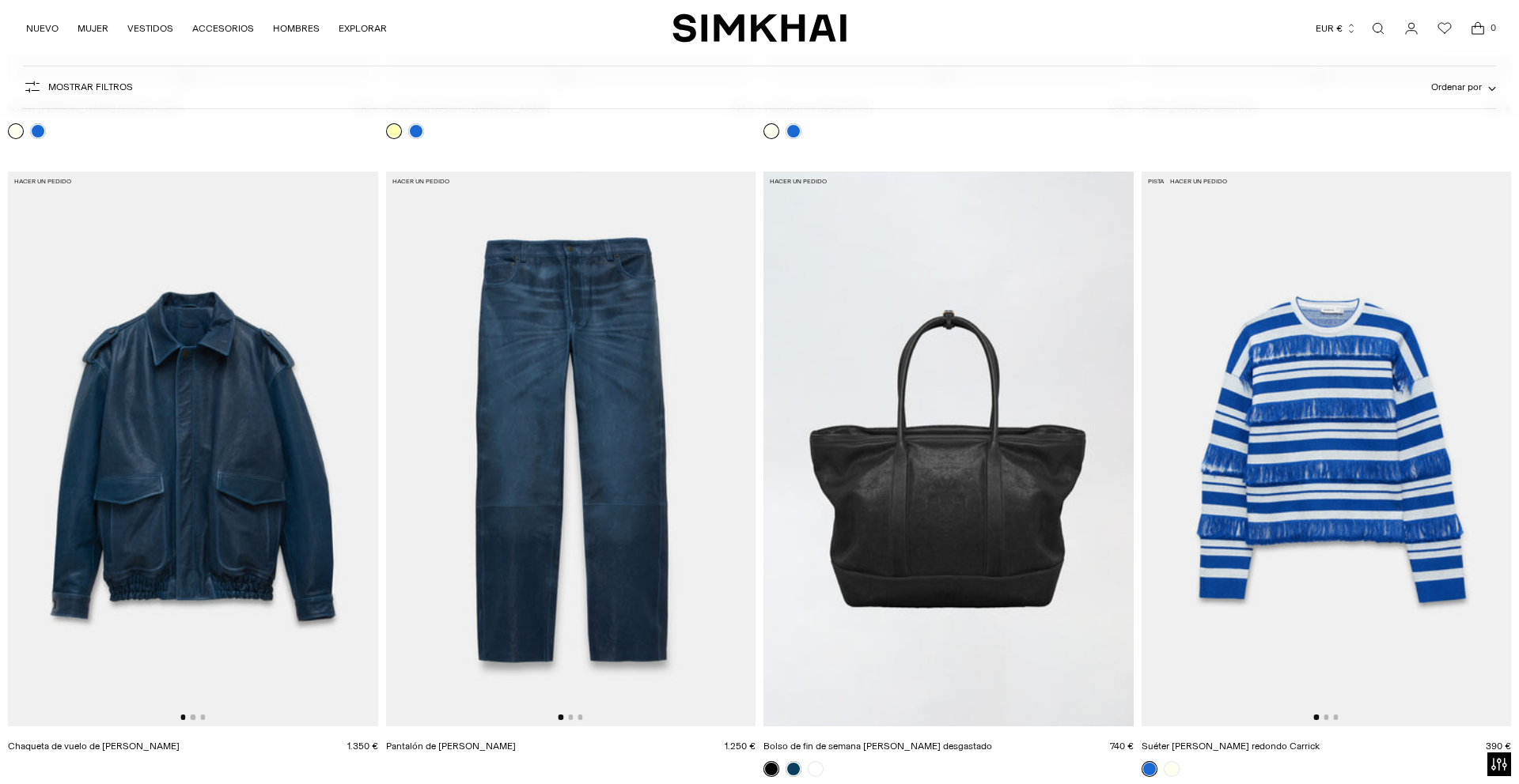
scroll to position [3774, 0]
